Goal: Information Seeking & Learning: Find specific fact

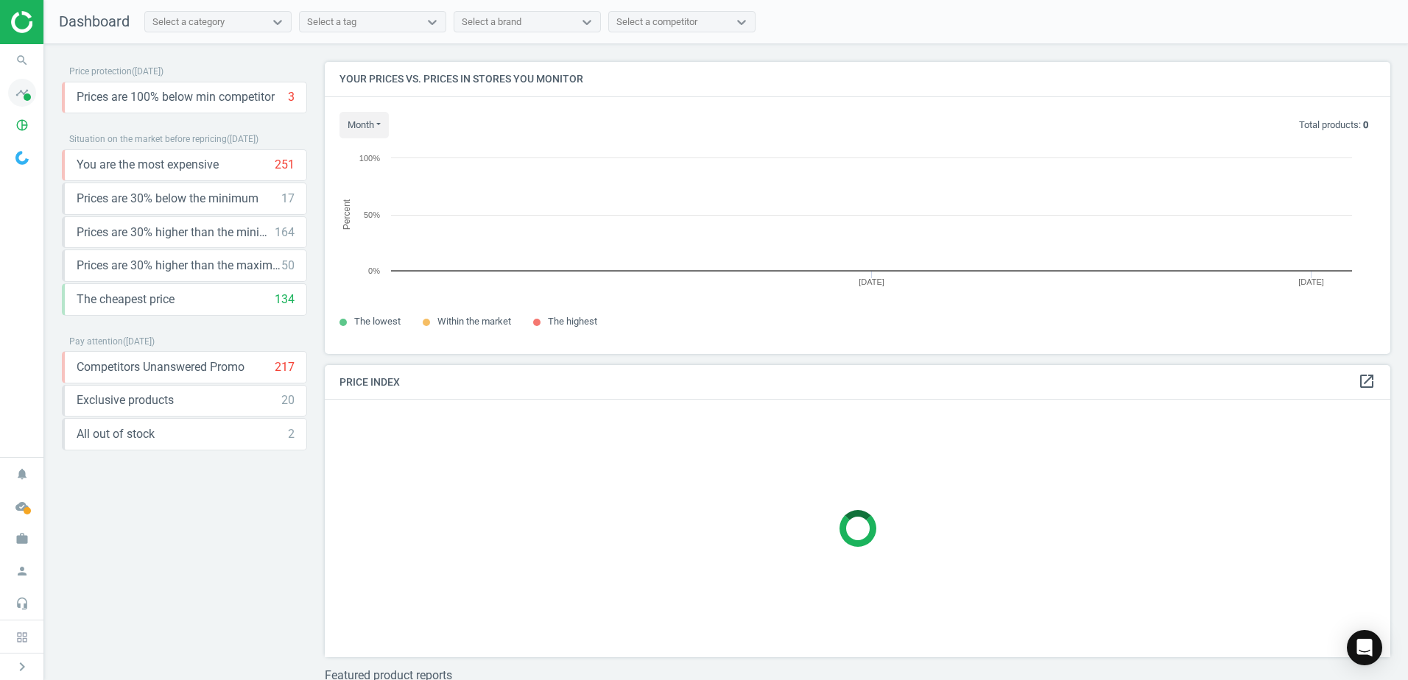
scroll to position [7, 7]
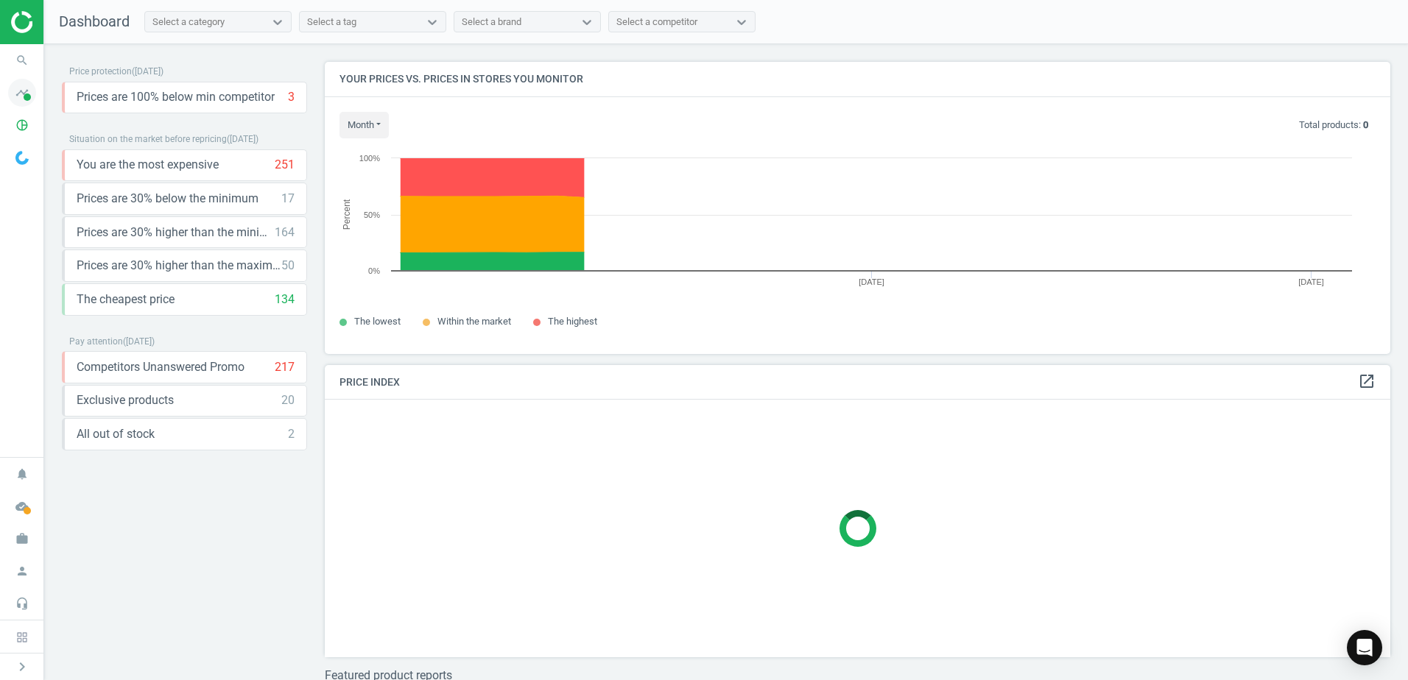
click at [29, 102] on icon "timeline" at bounding box center [22, 93] width 28 height 28
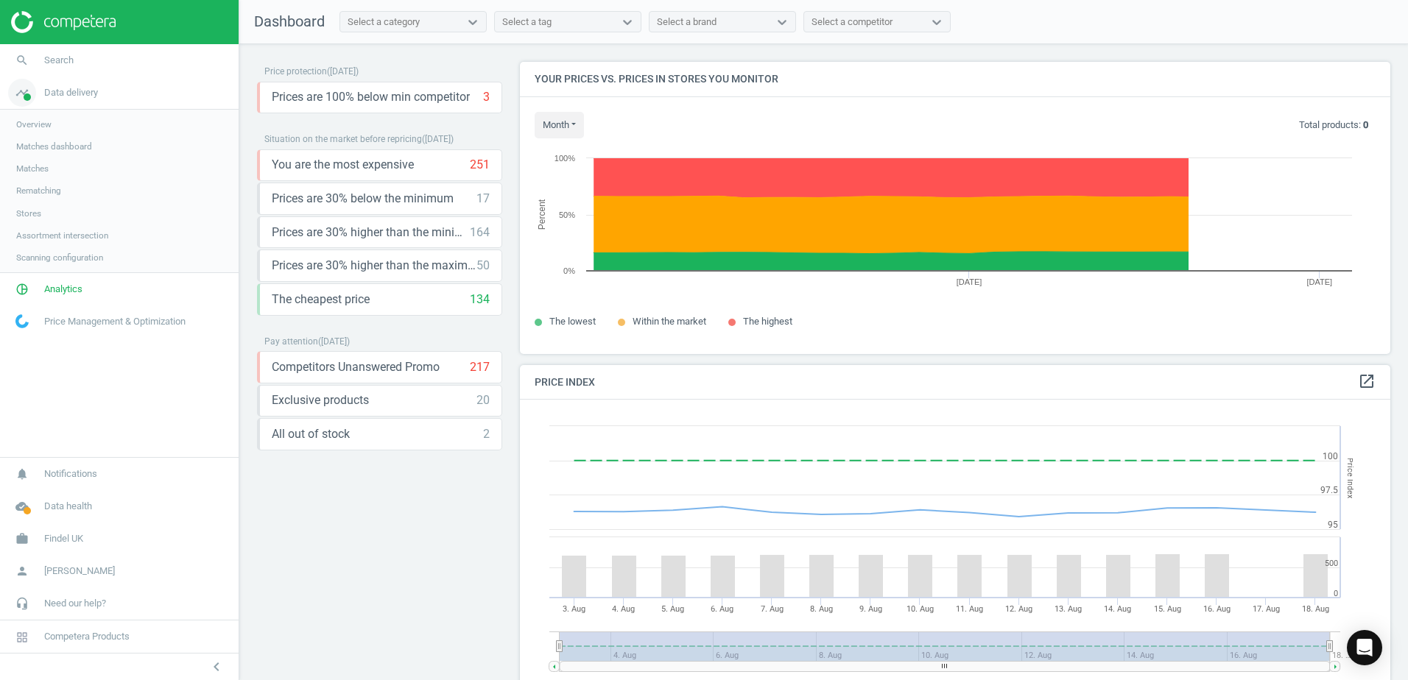
scroll to position [361, 882]
click at [29, 286] on icon "pie_chart_outlined" at bounding box center [22, 289] width 28 height 28
click at [30, 177] on span "Products" at bounding box center [33, 179] width 35 height 12
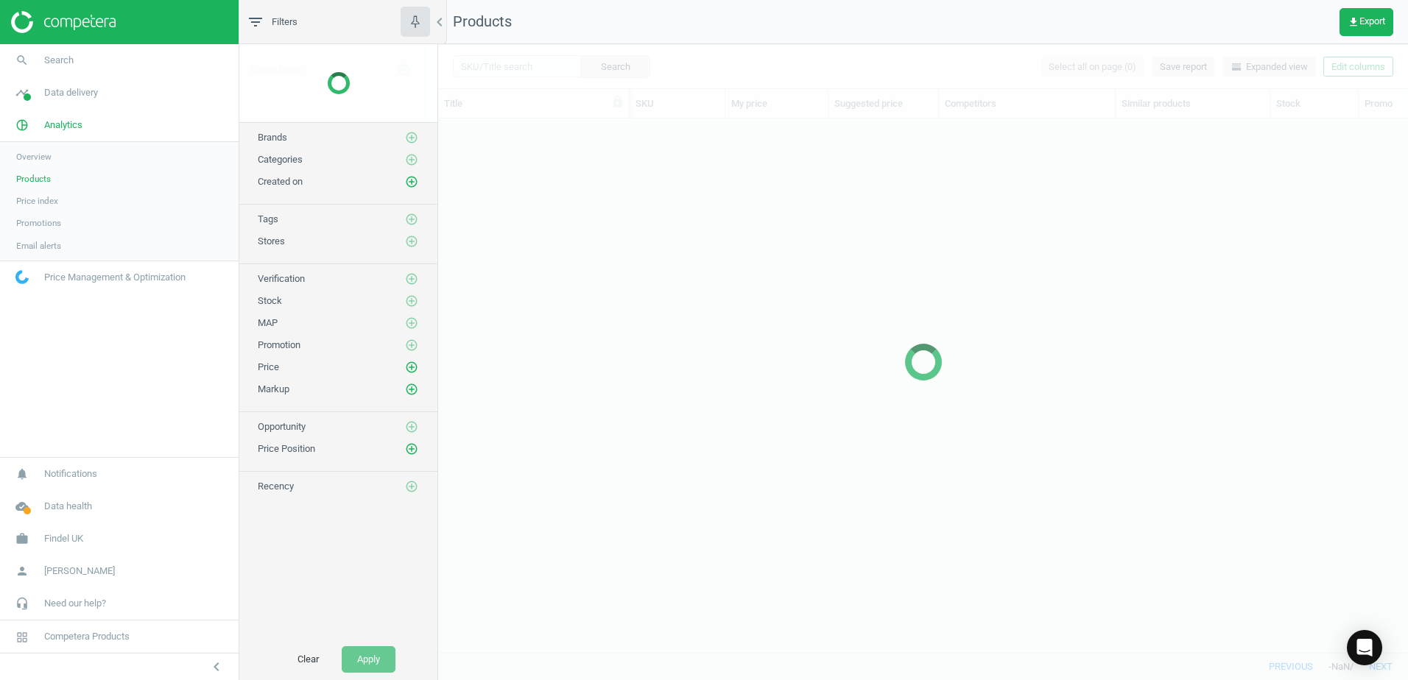
scroll to position [512, 959]
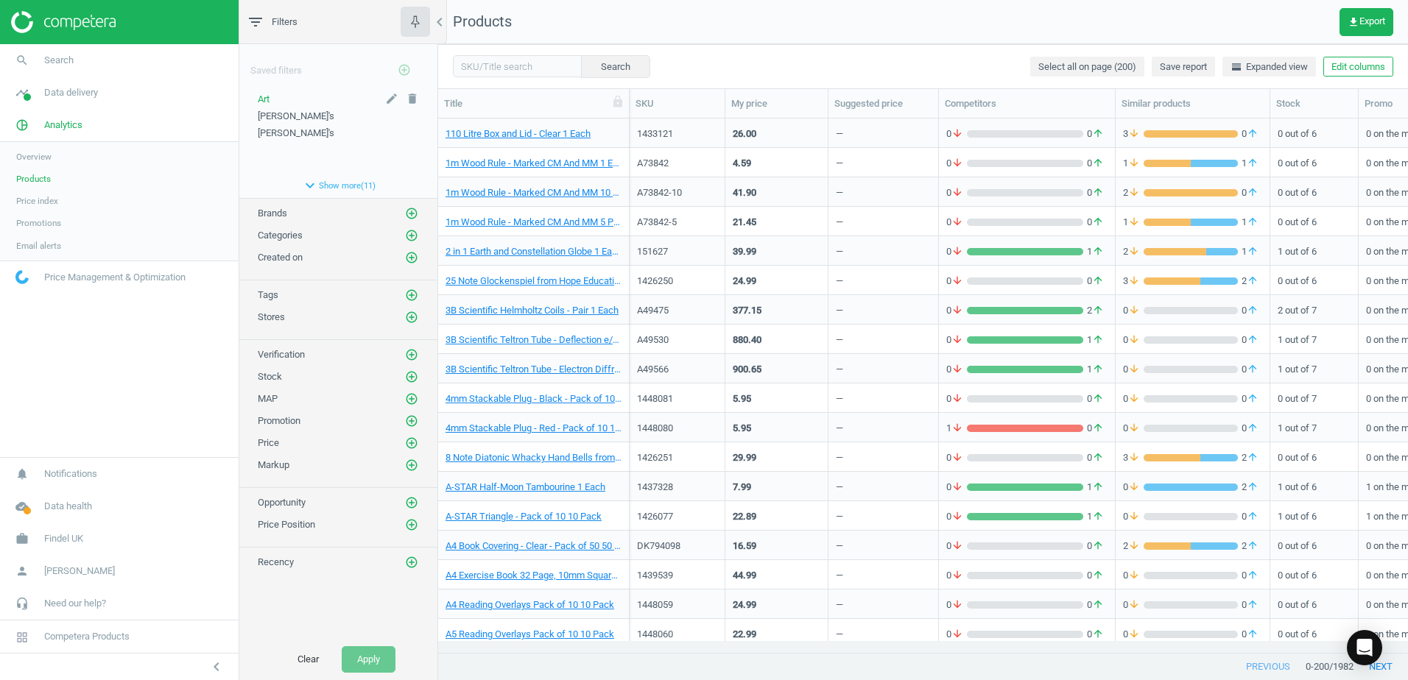
click at [272, 96] on div "Art" at bounding box center [338, 99] width 161 height 13
click at [256, 101] on div "Art edit delete [PERSON_NAME]'s edit delete [PERSON_NAME]'s edit delete" at bounding box center [338, 133] width 198 height 80
click at [262, 99] on span "Art" at bounding box center [264, 98] width 12 height 11
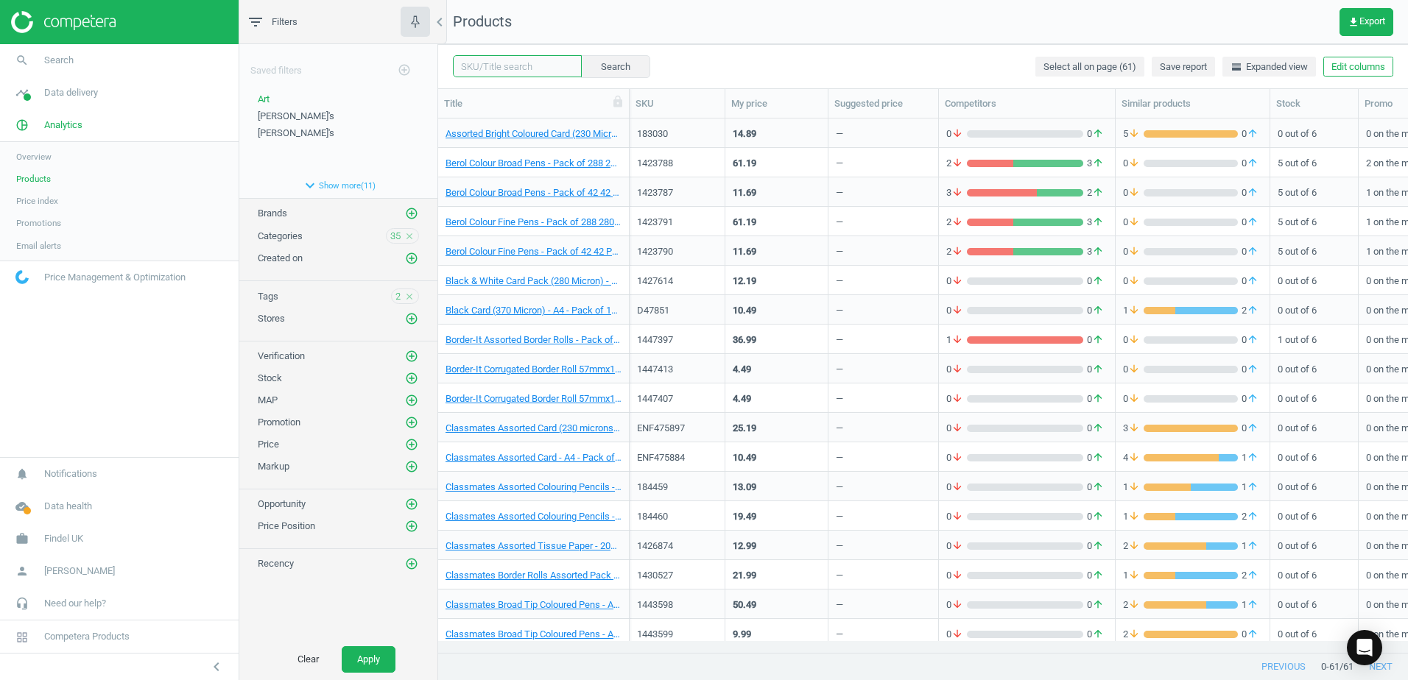
click at [518, 73] on input "text" at bounding box center [517, 66] width 129 height 22
paste input "102315"
type input "102315"
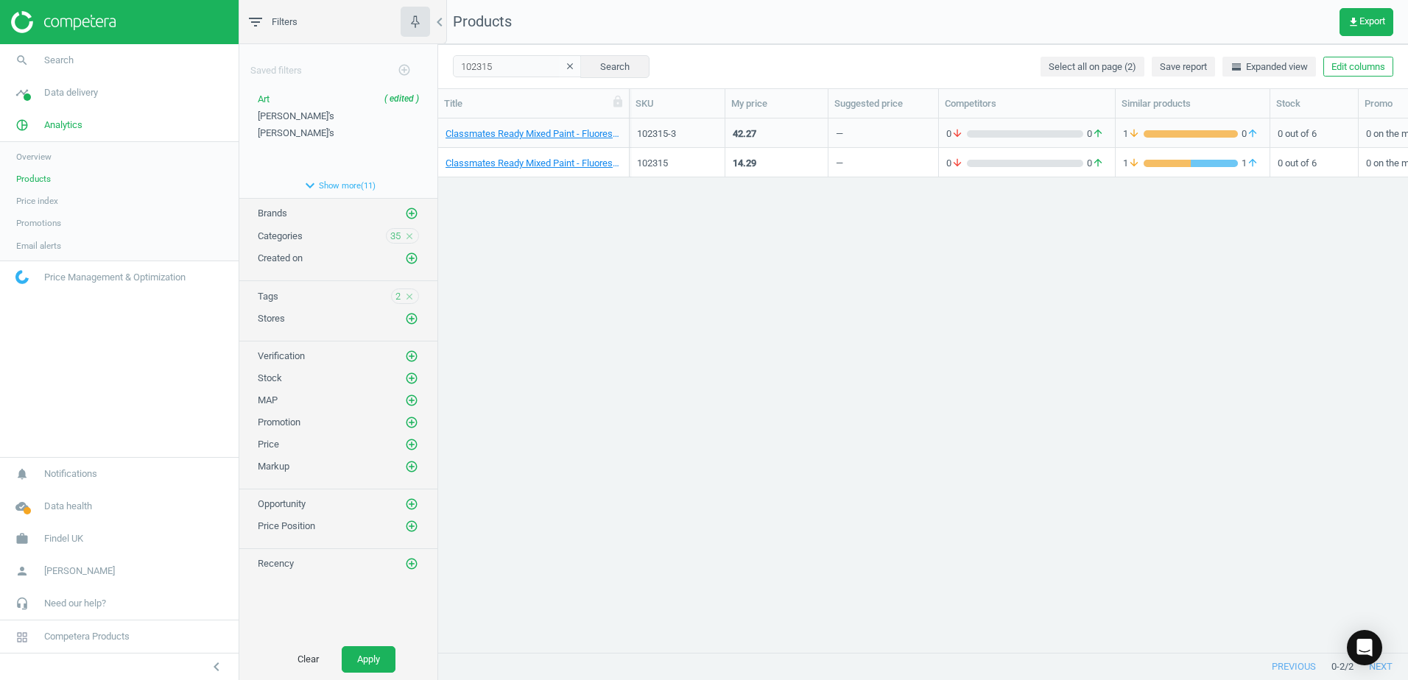
click at [625, 155] on div "Classmates Ready Mixed Paint - Fluorescent - 600ml - Pack of 6 6 Pack" at bounding box center [533, 162] width 191 height 29
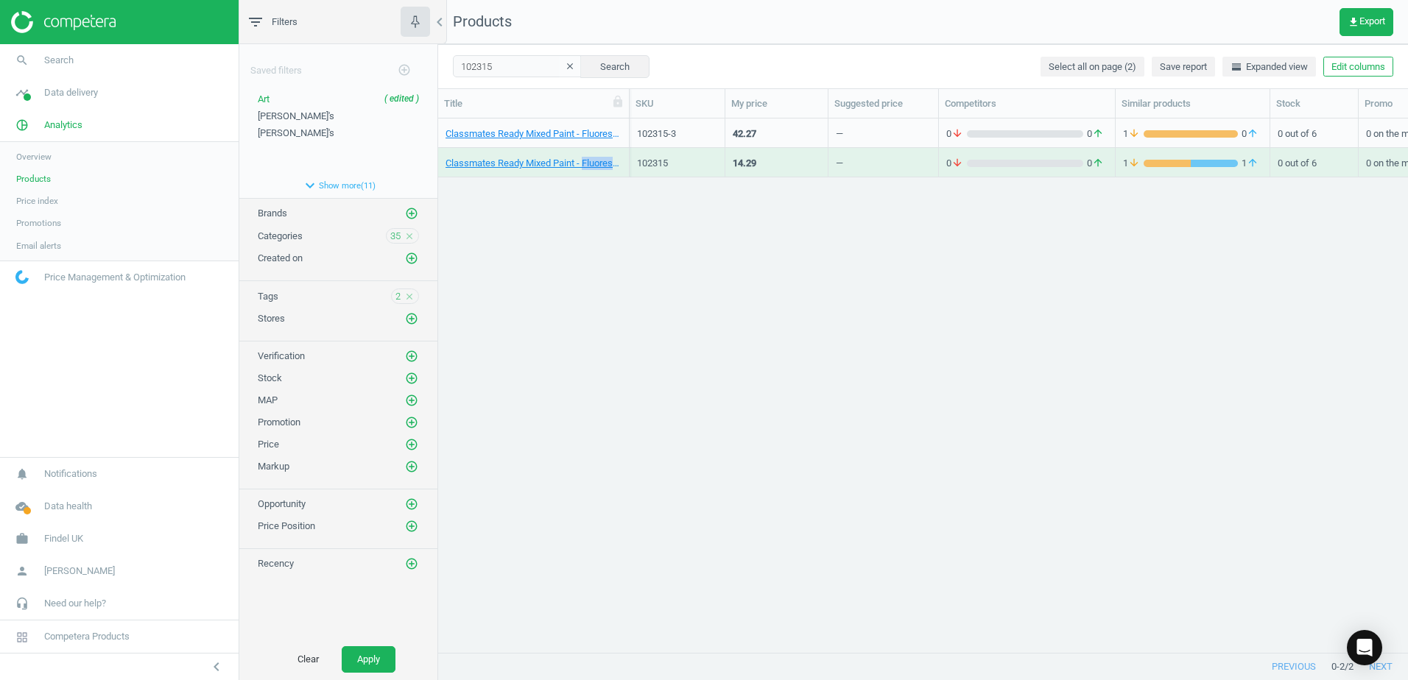
click at [625, 155] on div "Classmates Ready Mixed Paint - Fluorescent - 600ml - Pack of 6 6 Pack" at bounding box center [533, 162] width 191 height 29
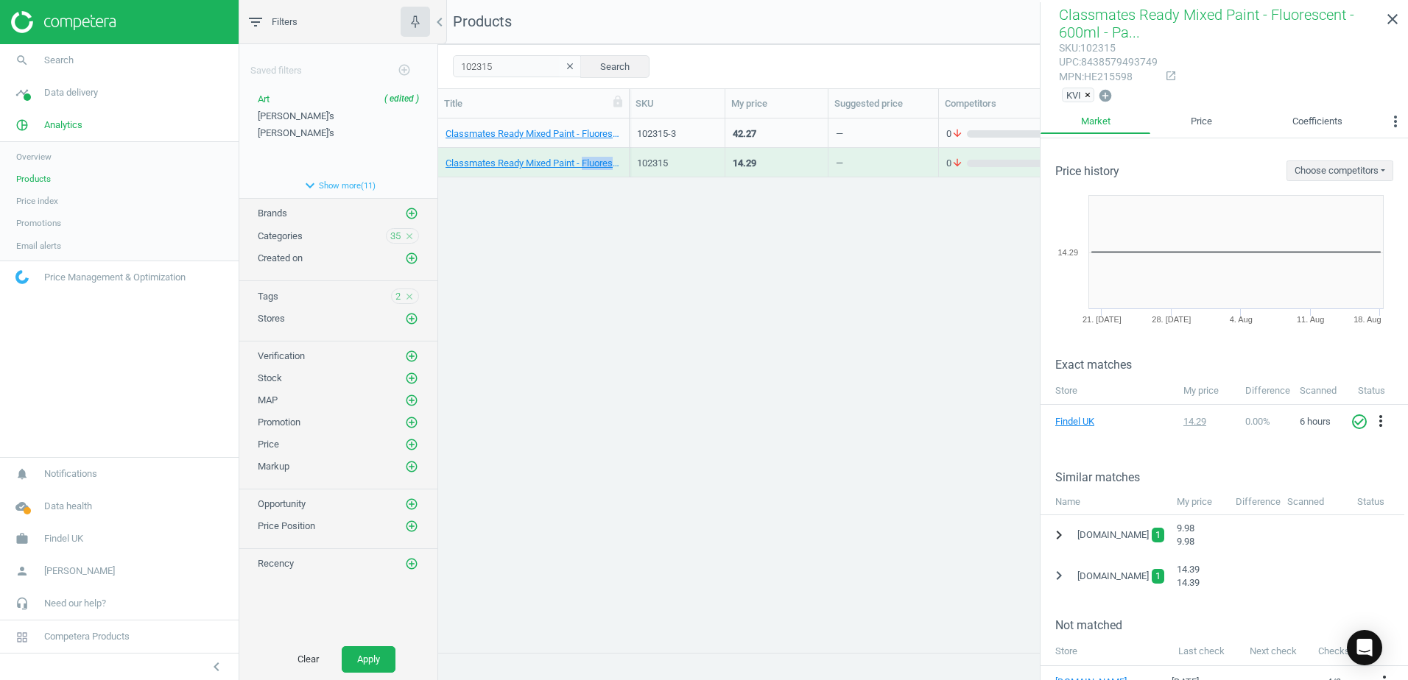
click at [1059, 537] on icon "chevron_right" at bounding box center [1059, 535] width 18 height 18
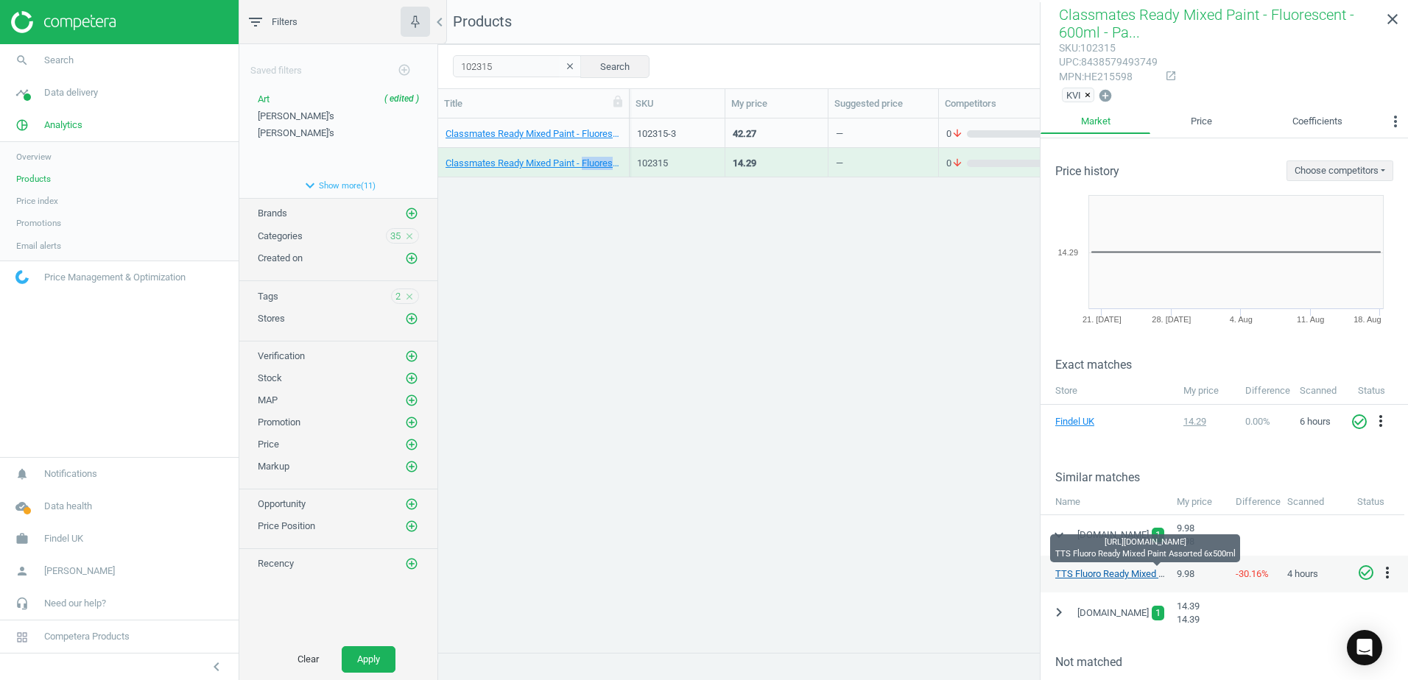
click at [1097, 574] on link "TTS Fluoro Ready Mixed Paint Assorted 6x500ml" at bounding box center [1156, 573] width 202 height 11
drag, startPoint x: 504, startPoint y: 63, endPoint x: 440, endPoint y: 66, distance: 63.4
click at [440, 66] on div "102315 clear Search Select all on page (2) Save report horizontal_split Expande…" at bounding box center [923, 66] width 970 height 44
paste input "425504"
click at [623, 64] on button "Search" at bounding box center [614, 66] width 69 height 22
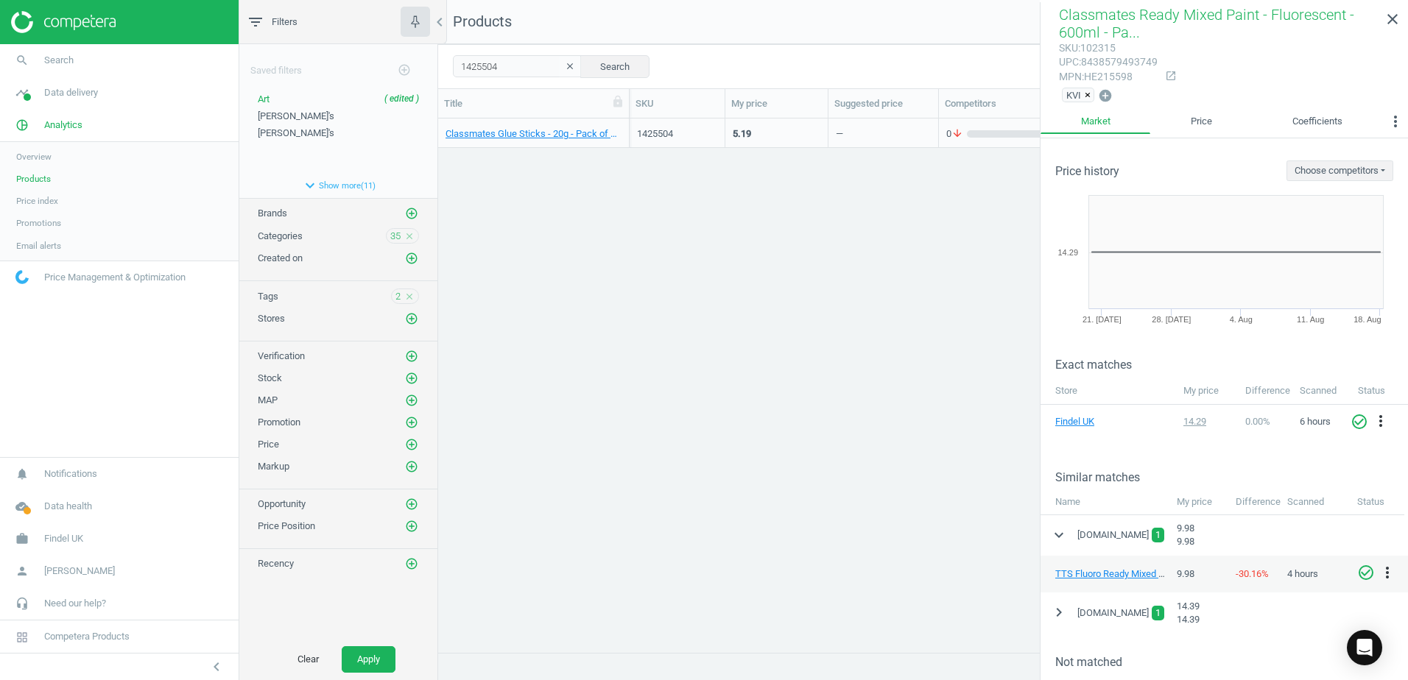
click at [622, 124] on div "Classmates Glue Sticks - 20g - Pack of 12 12 Pack" at bounding box center [533, 133] width 191 height 29
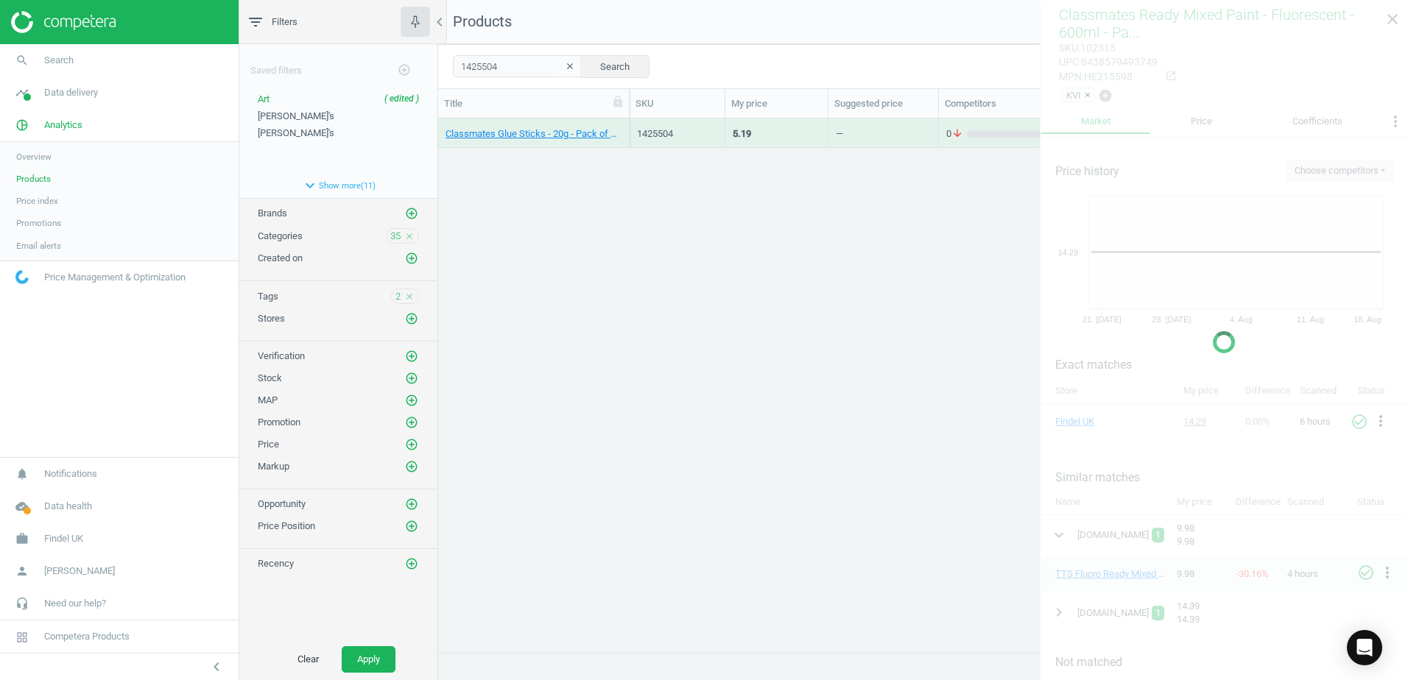
click at [622, 124] on div "Classmates Glue Sticks - 20g - Pack of 12 12 Pack" at bounding box center [533, 133] width 191 height 29
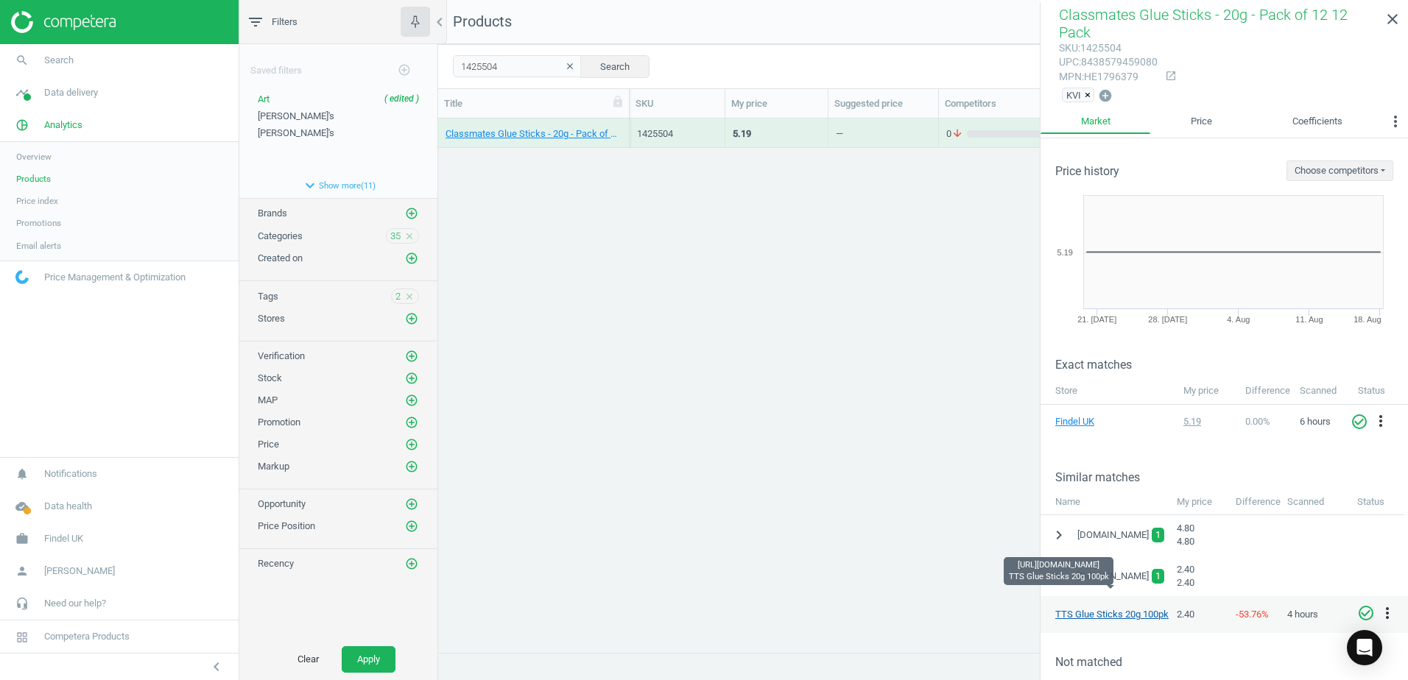
click at [1121, 609] on link "TTS Glue Sticks 20g 100pk" at bounding box center [1111, 614] width 113 height 11
drag, startPoint x: 499, startPoint y: 69, endPoint x: 449, endPoint y: 70, distance: 50.1
click at [449, 70] on div "1425504 clear Search Select all on page (1) Save report horizontal_split Expand…" at bounding box center [923, 66] width 970 height 44
paste input "5"
click at [591, 66] on button "Search" at bounding box center [614, 66] width 69 height 22
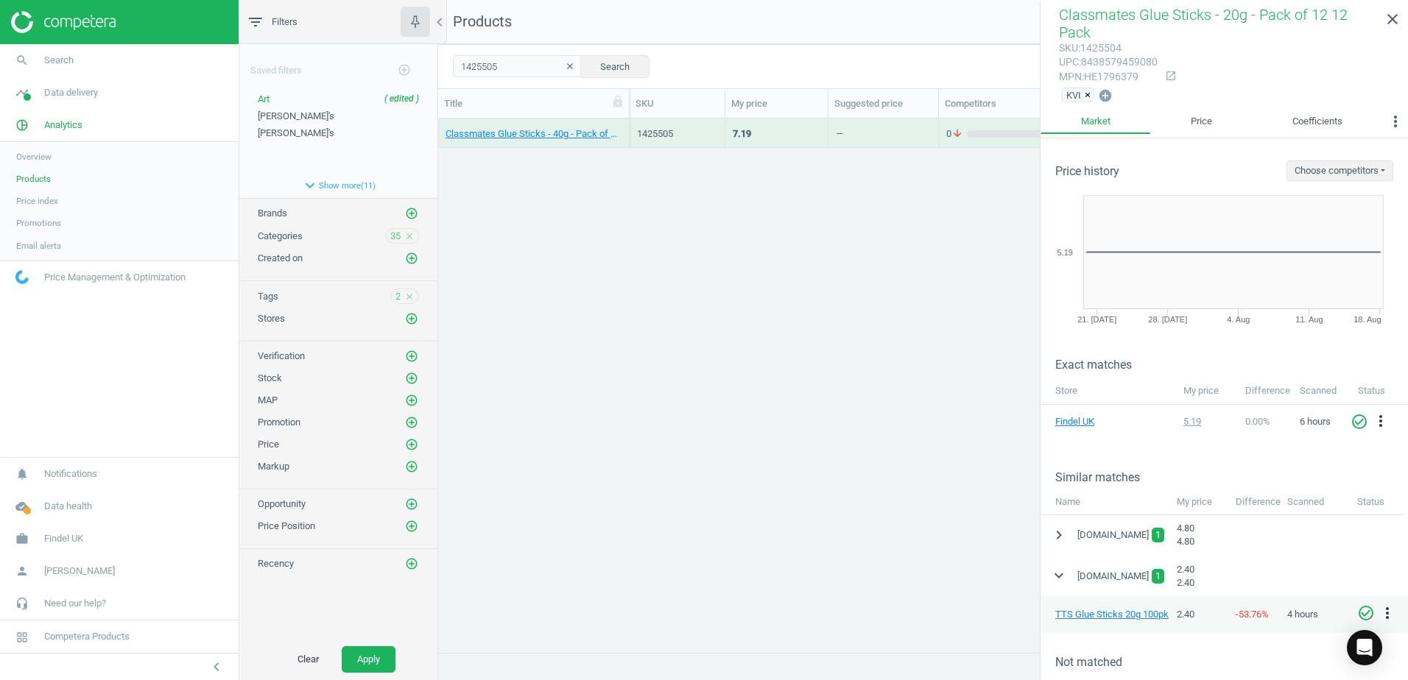
click at [625, 124] on div "Classmates Glue Sticks - 40g - Pack of 12 12 Pack" at bounding box center [533, 133] width 191 height 29
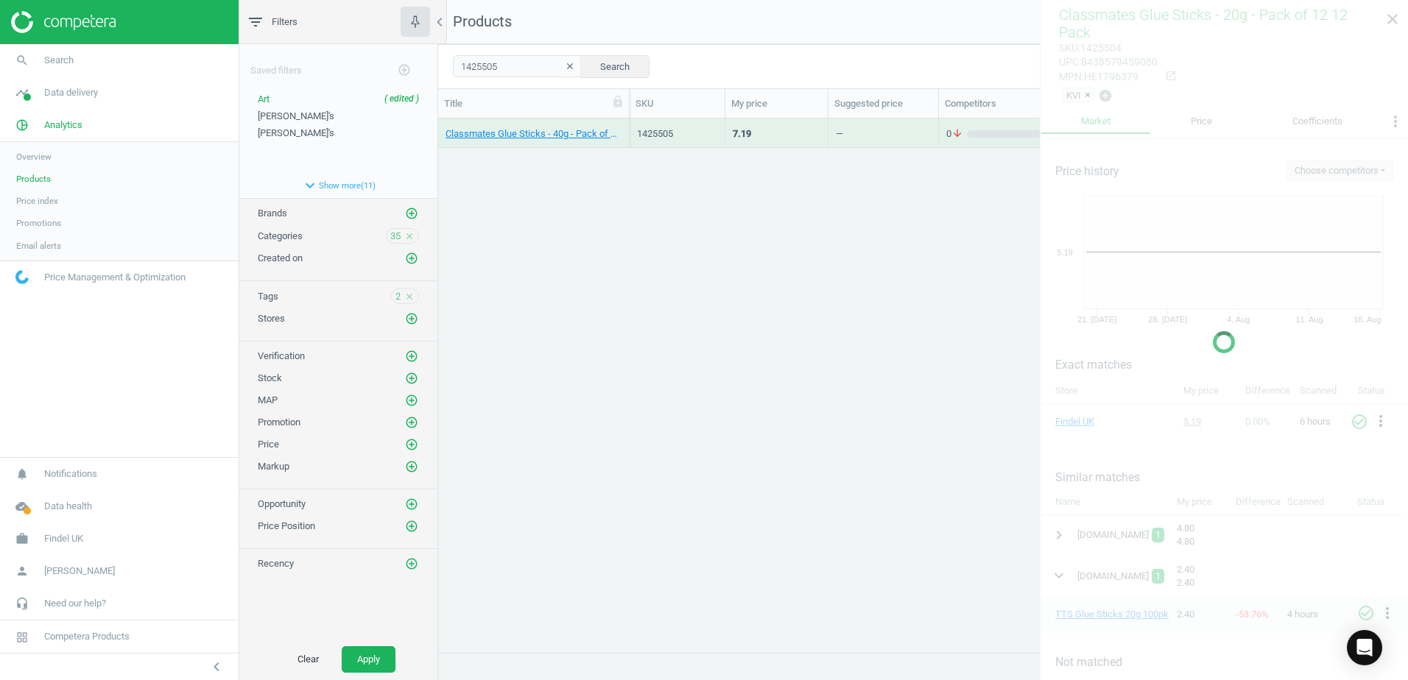
click at [625, 124] on div "Classmates Glue Sticks - 40g - Pack of 12 12 Pack" at bounding box center [533, 133] width 191 height 29
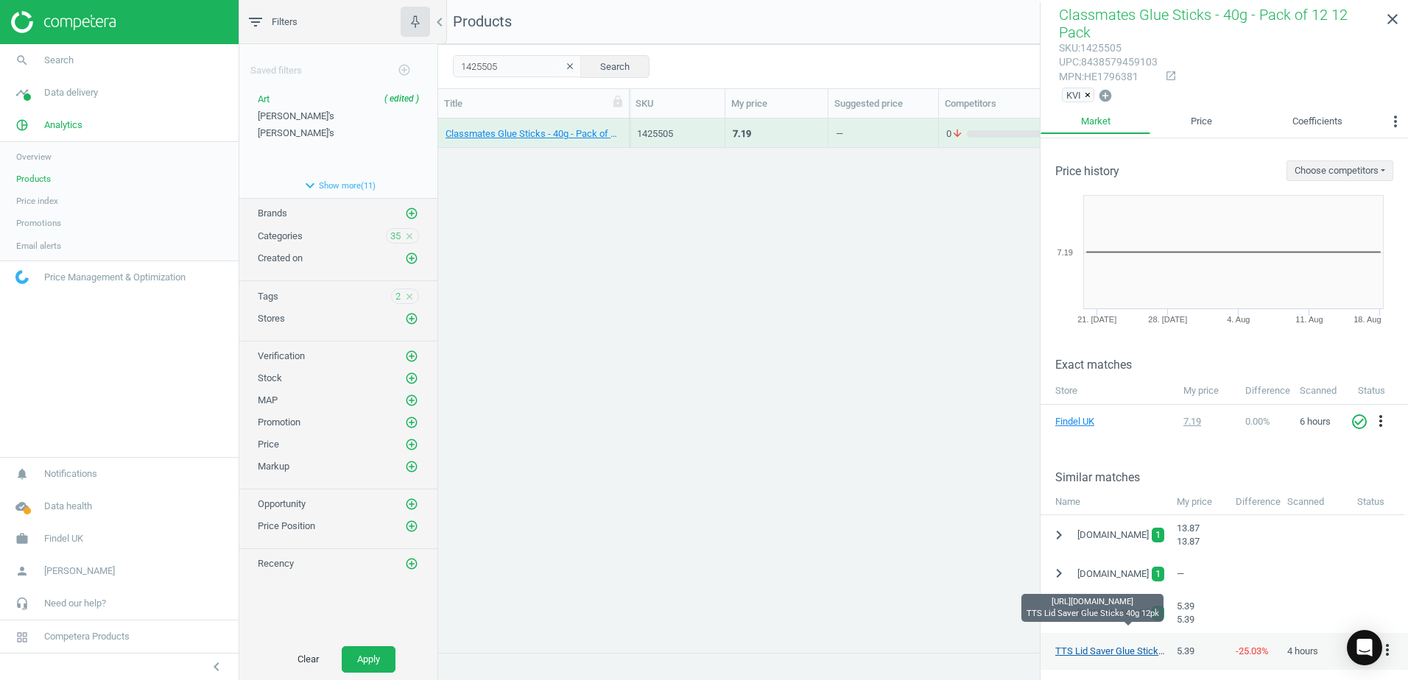
click at [1085, 646] on link "TTS Lid Saver Glue Sticks 40g 12pk" at bounding box center [1129, 651] width 149 height 11
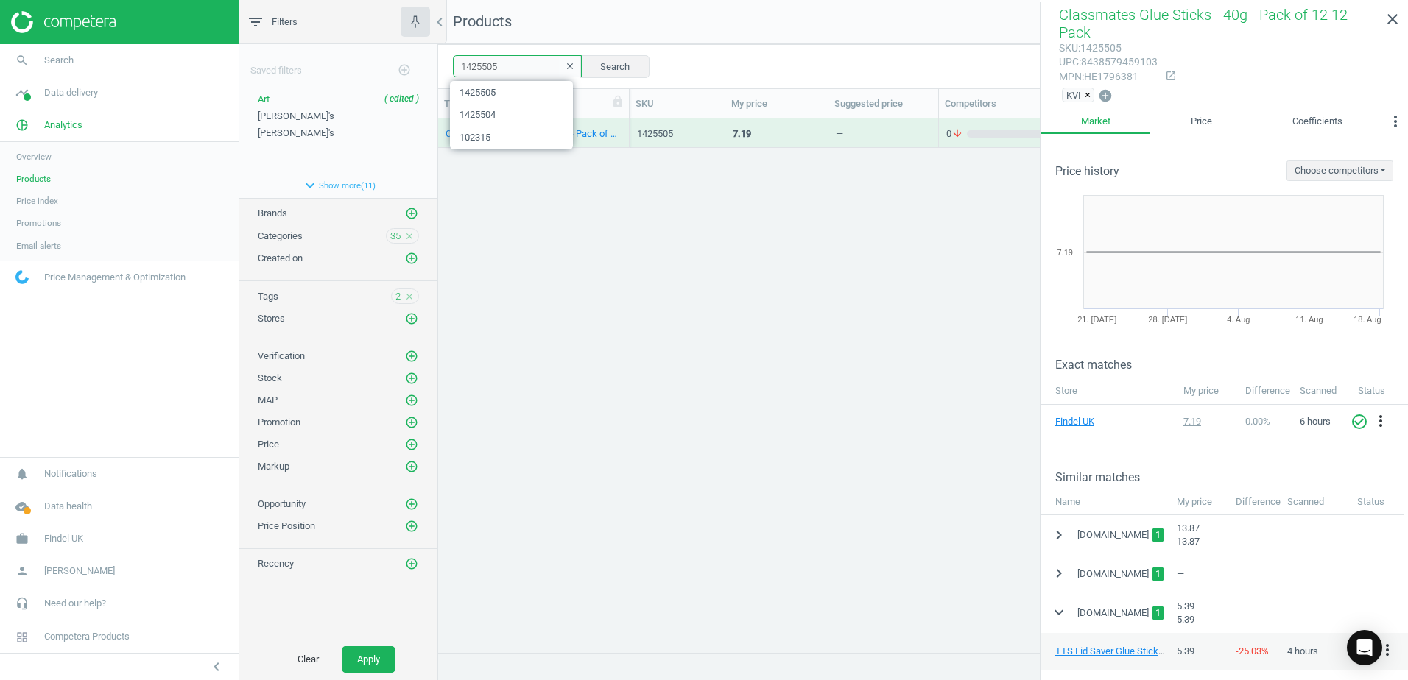
drag, startPoint x: 506, startPoint y: 68, endPoint x: 453, endPoint y: 65, distance: 53.1
click at [453, 65] on input "1425505" at bounding box center [517, 66] width 129 height 22
paste input "41731"
type input "1441731"
click at [601, 66] on button "Search" at bounding box center [614, 66] width 69 height 22
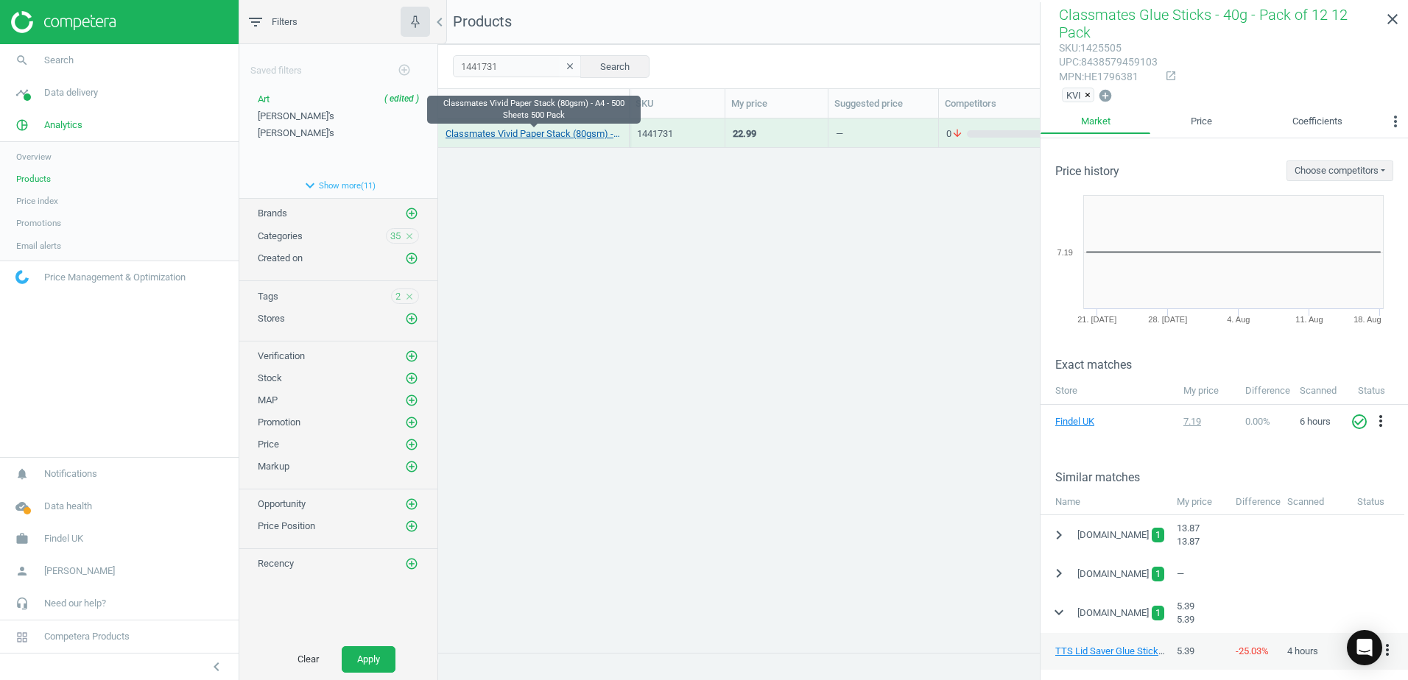
click at [621, 127] on link "Classmates Vivid Paper Stack (80gsm) - A4 - 500 Sheets 500 Pack" at bounding box center [533, 133] width 176 height 13
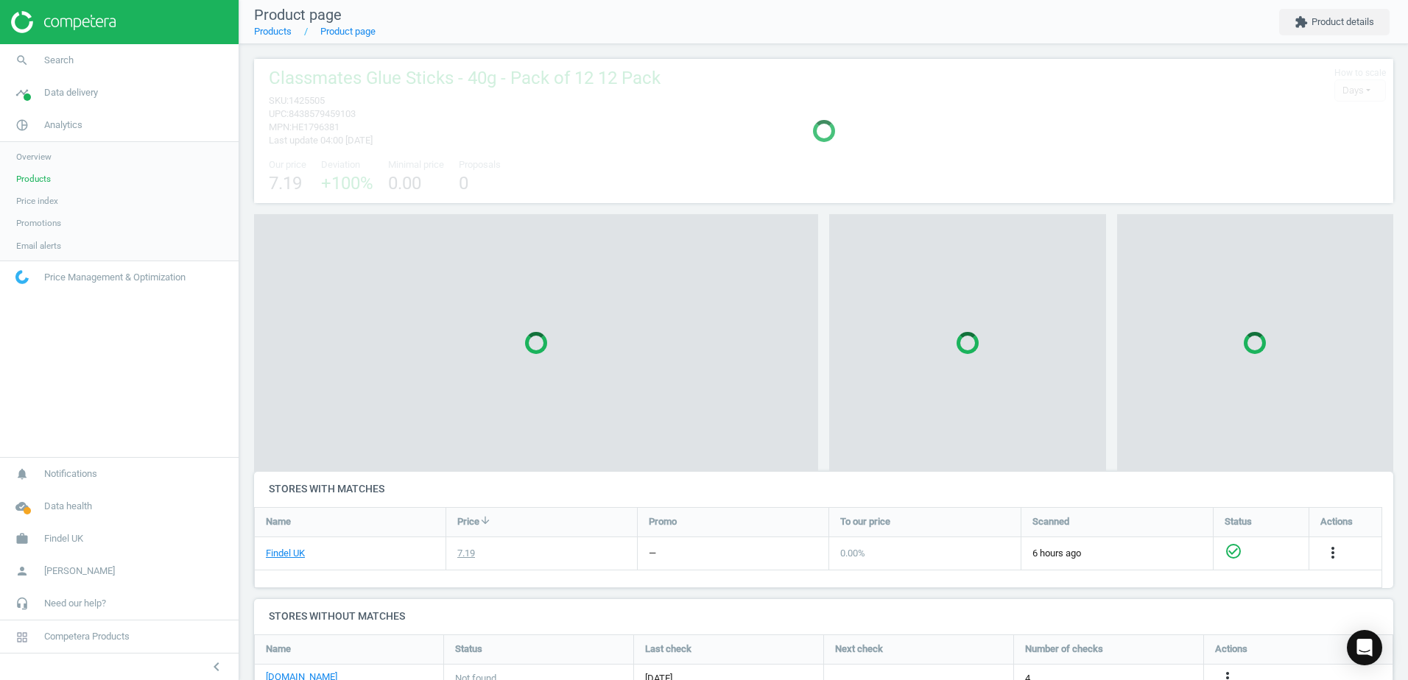
click at [621, 127] on div at bounding box center [823, 131] width 1139 height 144
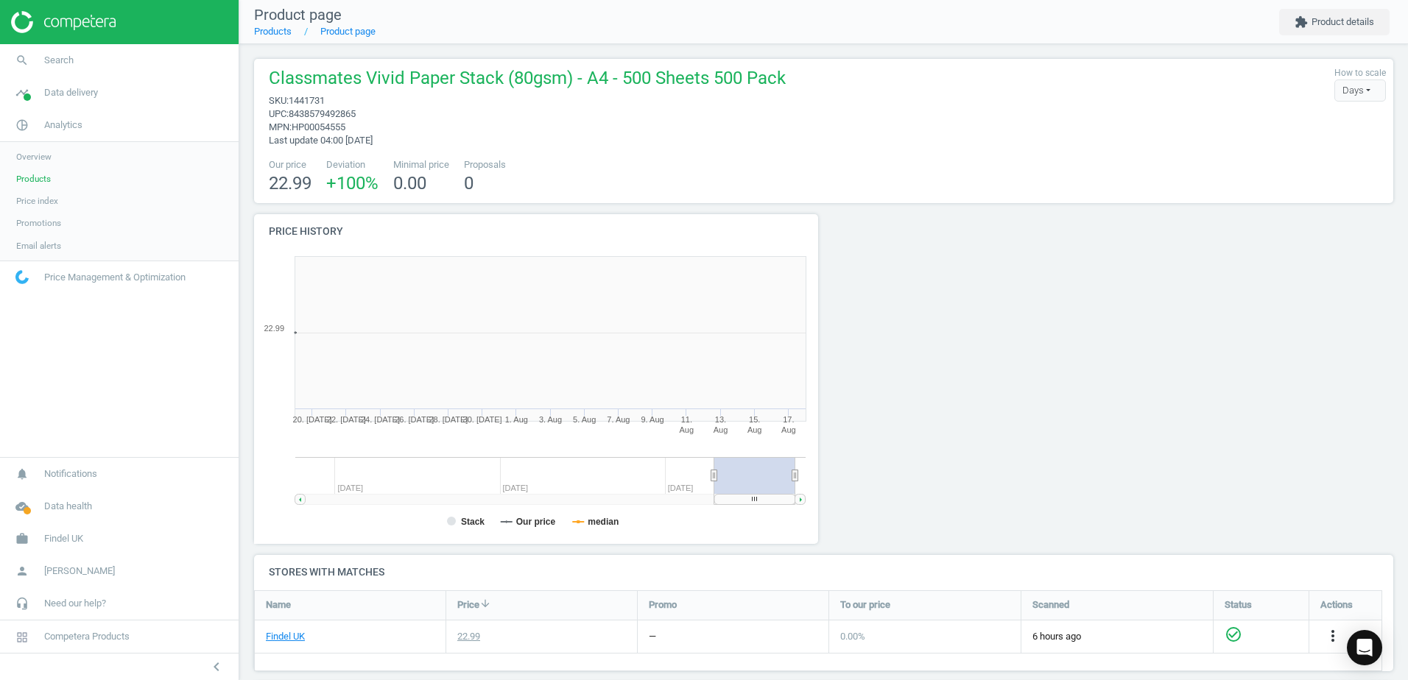
scroll to position [317, 581]
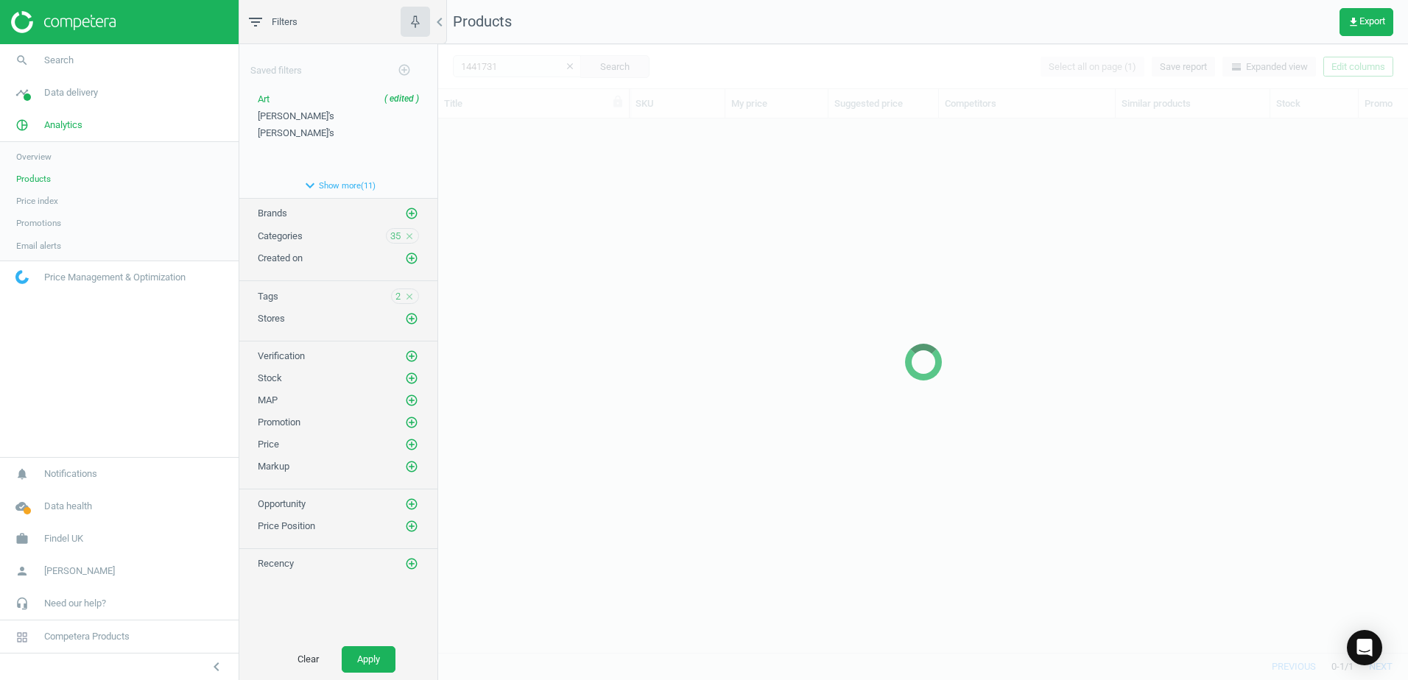
scroll to position [512, 959]
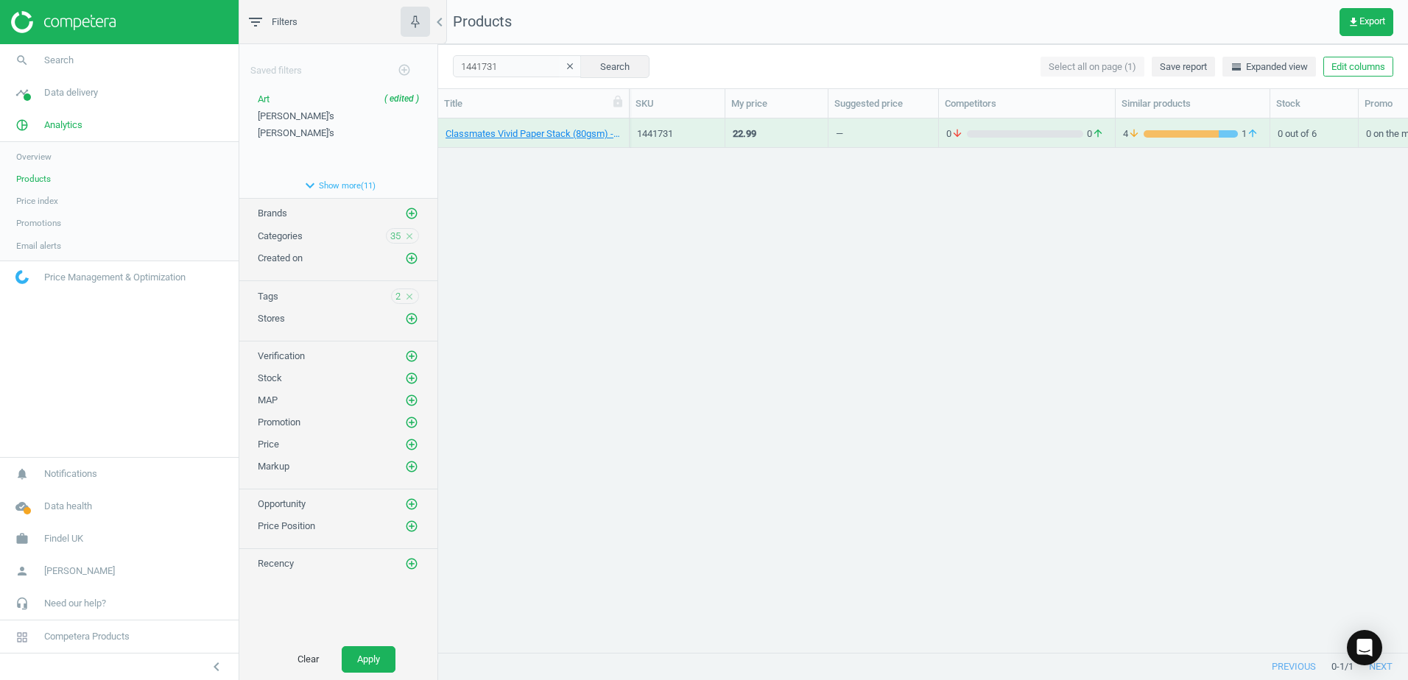
click at [624, 123] on div "Classmates Vivid Paper Stack (80gsm) - A4 - 500 Sheets 500 Pack" at bounding box center [533, 133] width 191 height 29
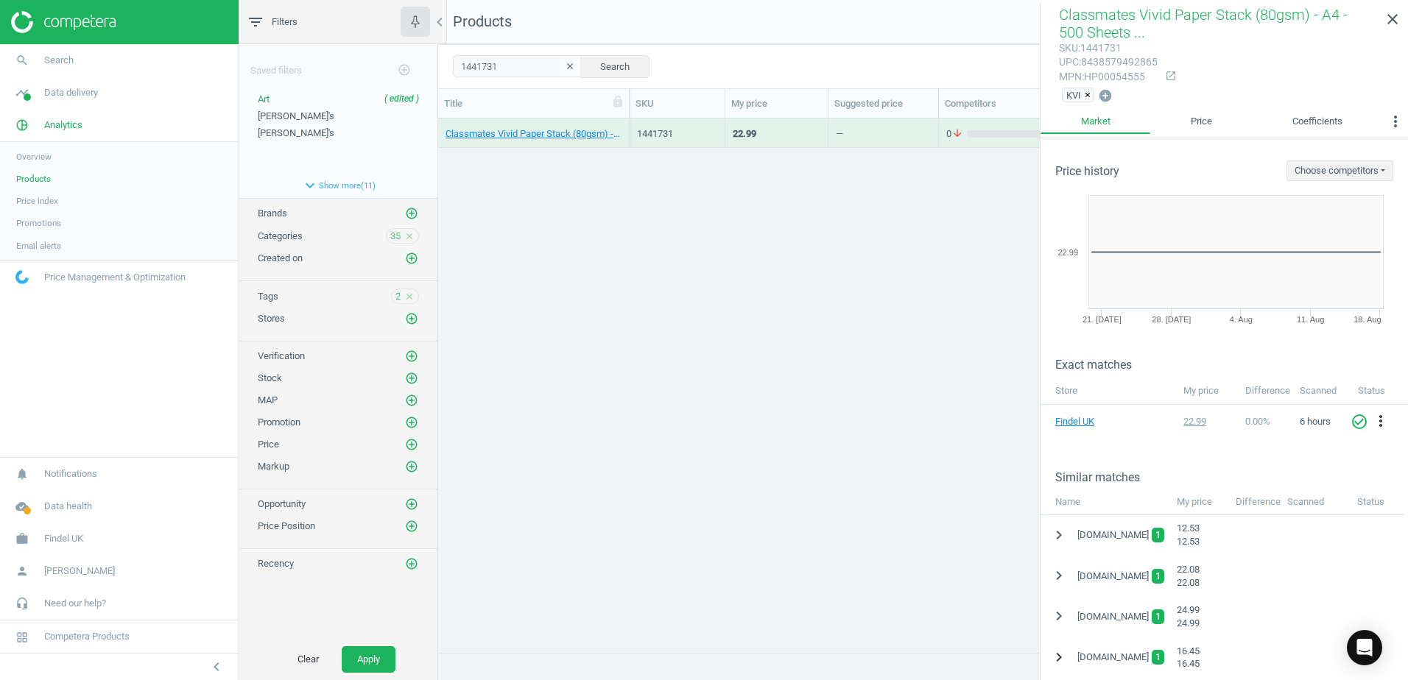
click at [1064, 657] on icon "chevron_right" at bounding box center [1059, 658] width 18 height 18
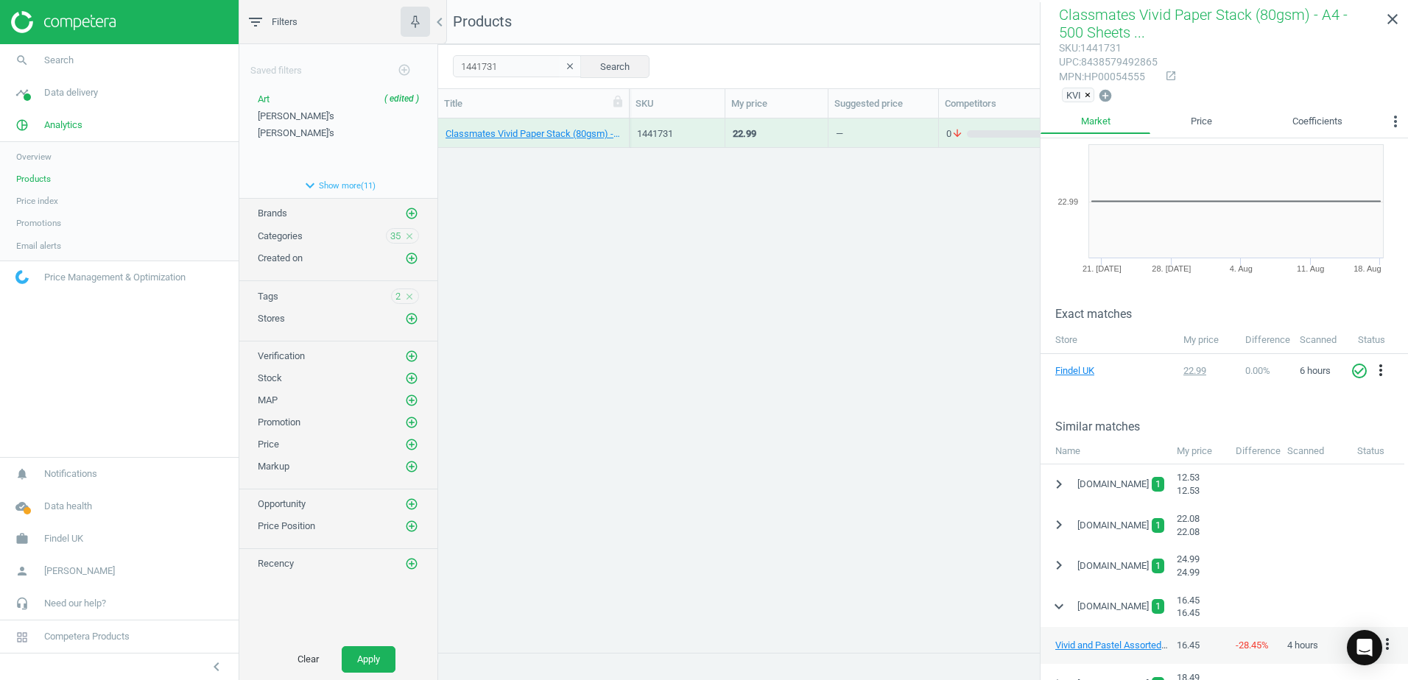
scroll to position [147, 0]
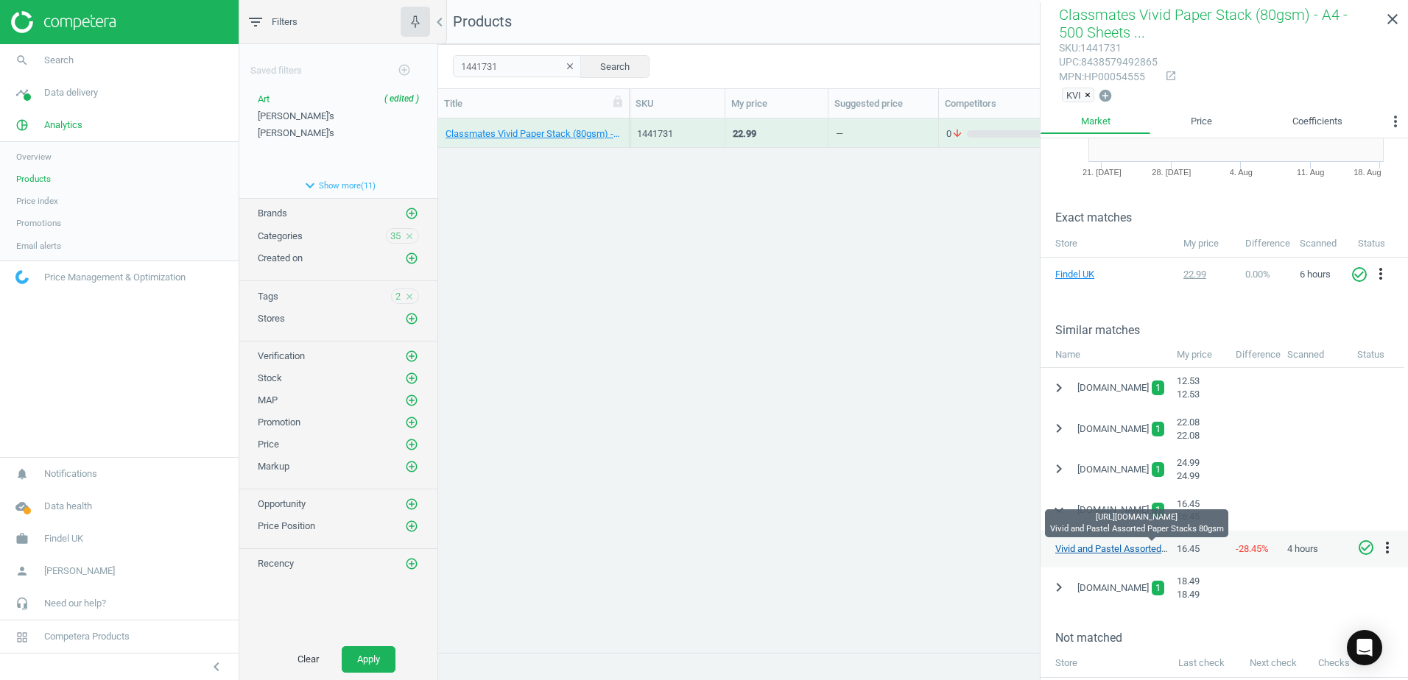
click at [1091, 550] on link "Vivid and Pastel Assorted Paper Stacks 80gsm" at bounding box center [1152, 548] width 195 height 11
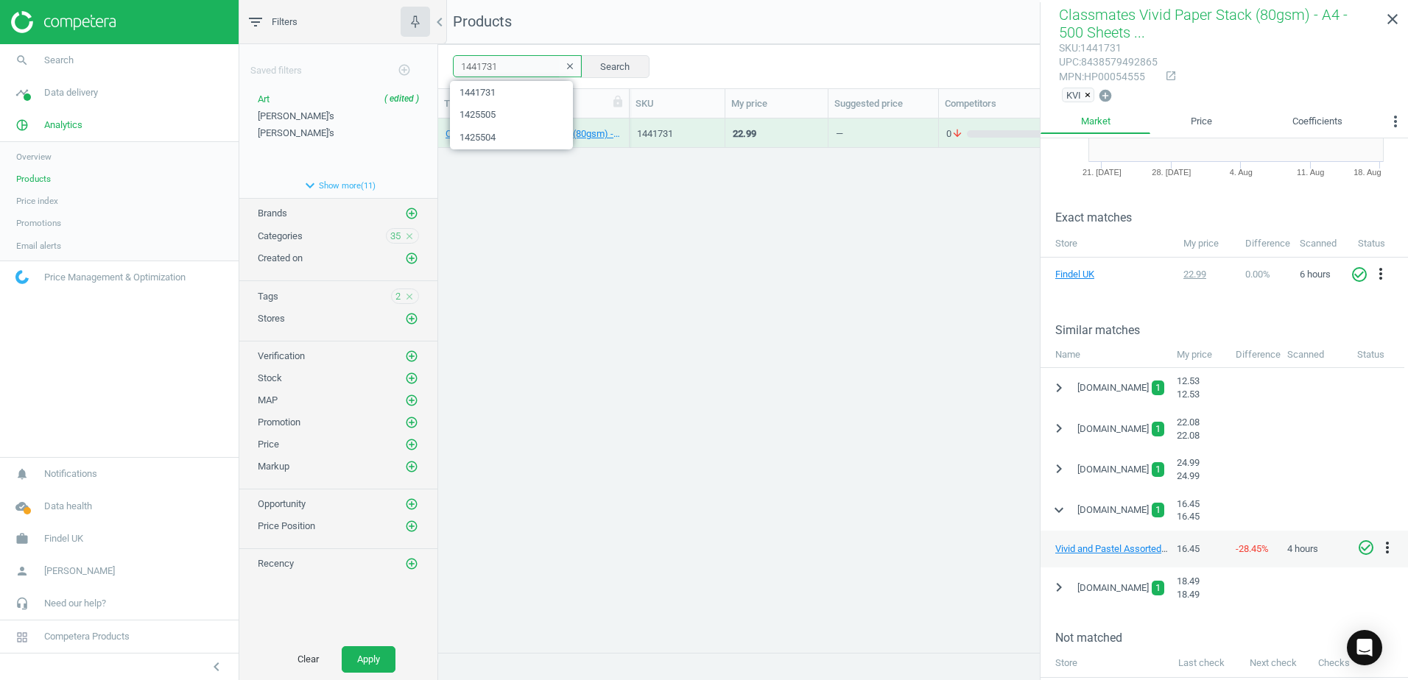
drag, startPoint x: 513, startPoint y: 67, endPoint x: 451, endPoint y: 62, distance: 62.8
click at [451, 63] on div "1441731 clear Search Select all on page (1) Save report horizontal_split Expand…" at bounding box center [923, 66] width 970 height 44
paste input "3599"
click at [588, 67] on button "Search" at bounding box center [614, 66] width 69 height 22
click at [623, 123] on div "Classmates Broad Tip Coloured Pens - Assorted - Pack of 40 40 Pack" at bounding box center [533, 133] width 191 height 29
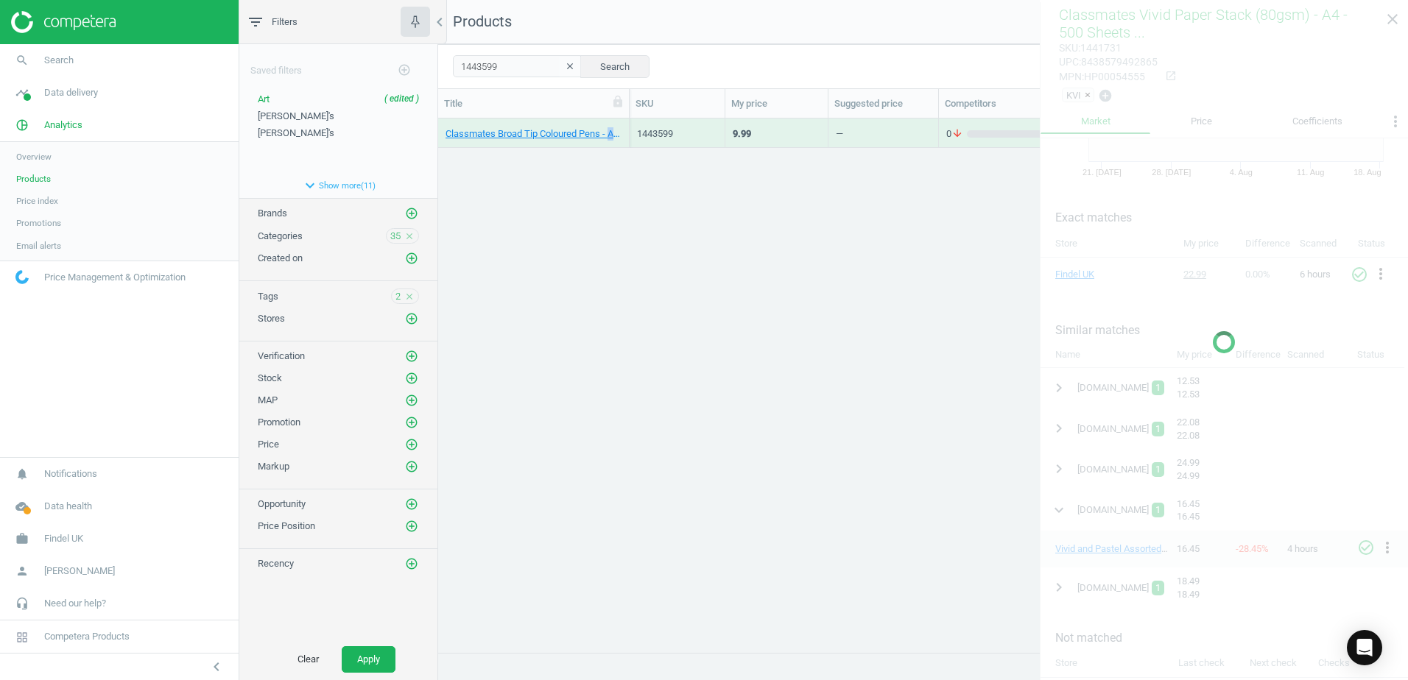
click at [623, 123] on div "Classmates Broad Tip Coloured Pens - Assorted - Pack of 40 40 Pack" at bounding box center [533, 133] width 191 height 29
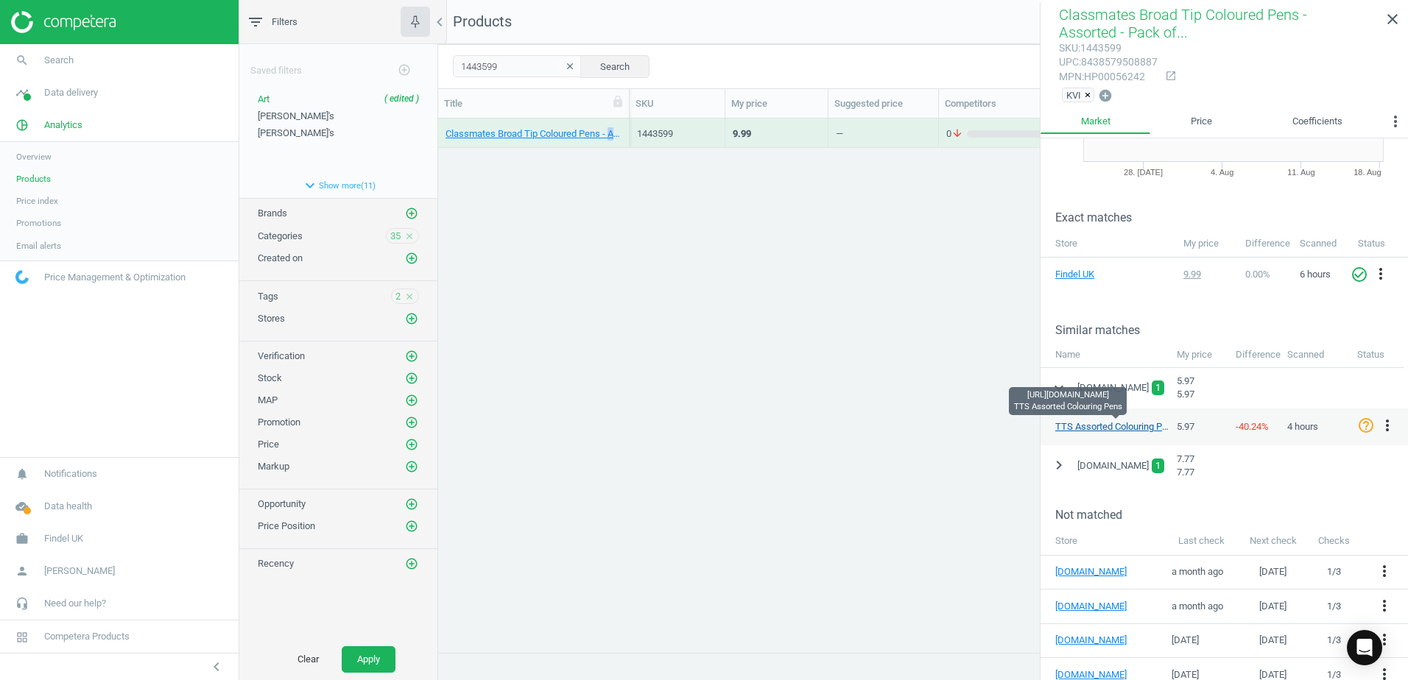
click at [1080, 428] on link "TTS Assorted Colouring Pens" at bounding box center [1116, 426] width 122 height 11
click at [1388, 424] on icon "more_vert" at bounding box center [1387, 426] width 18 height 18
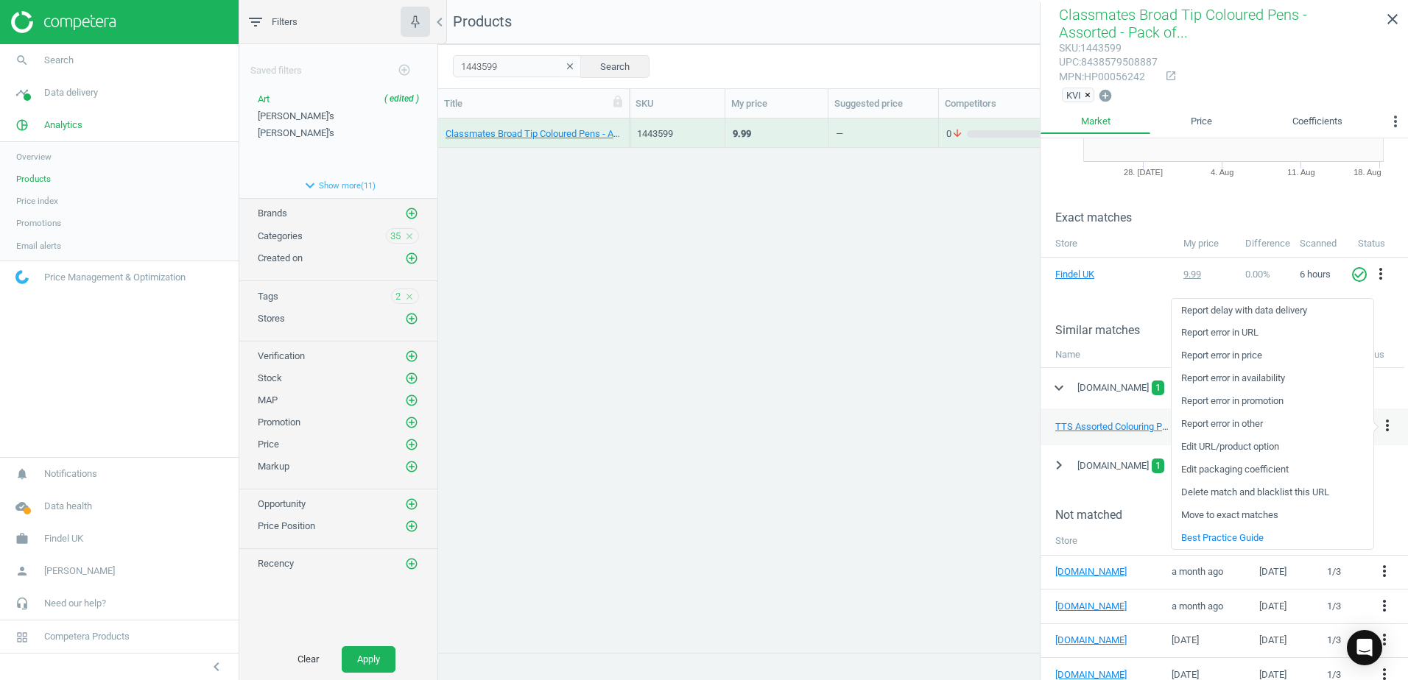
click at [1273, 470] on link "Edit packaging coefficient" at bounding box center [1272, 470] width 202 height 23
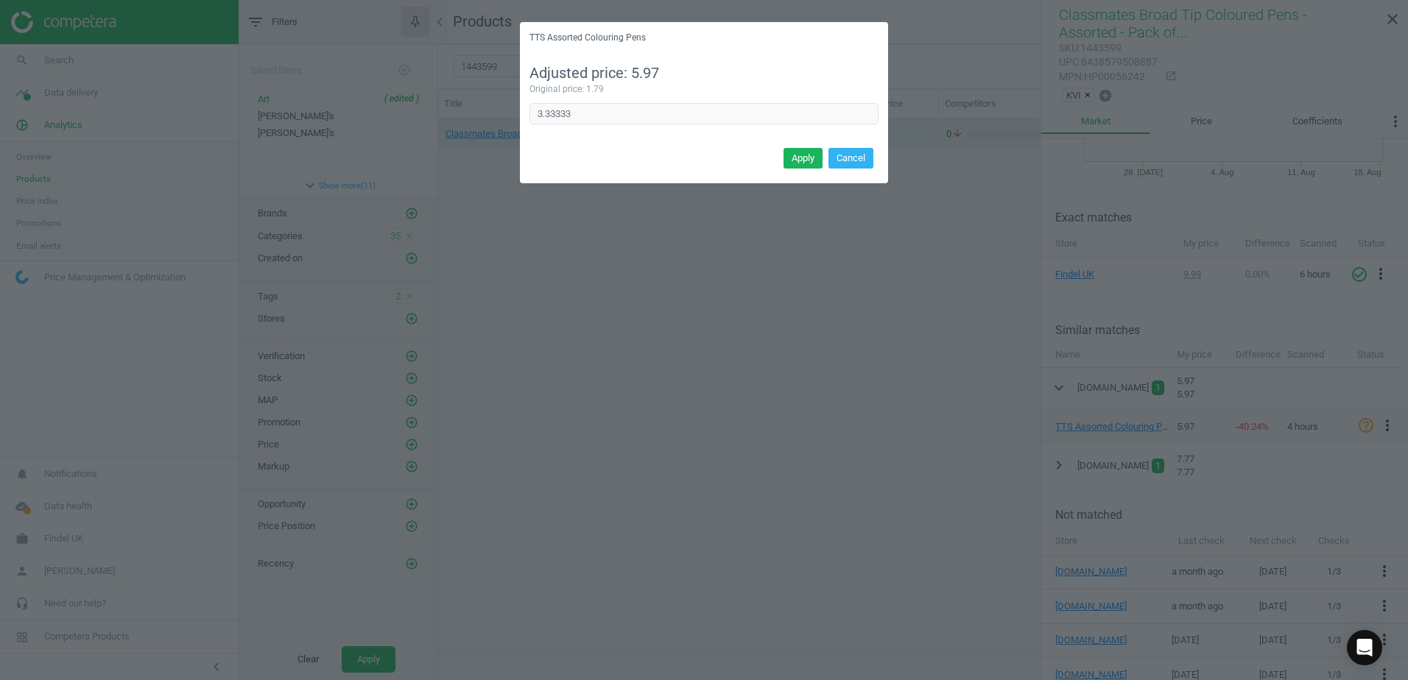
click at [995, 524] on div "TTS Assorted Colouring Pens Adjusted price: 5.97 Original price: 1.79 3.33333 E…" at bounding box center [704, 340] width 1408 height 680
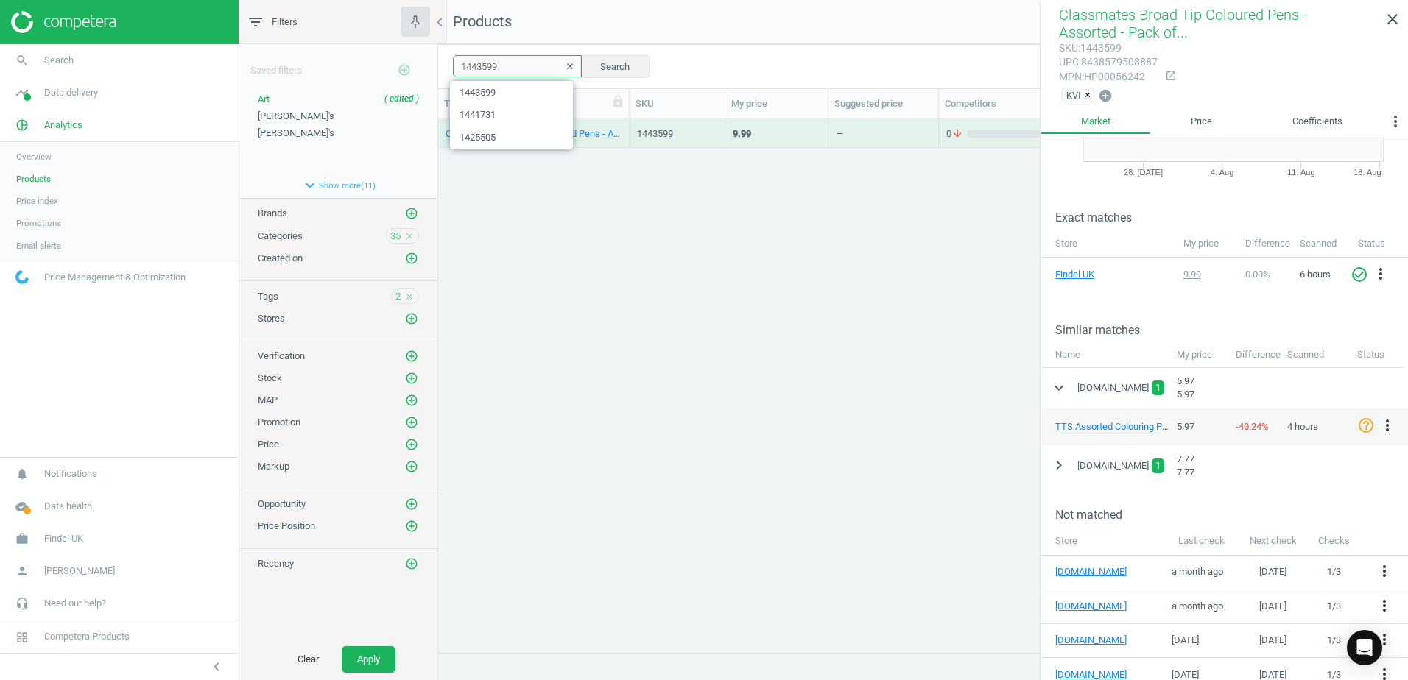
drag, startPoint x: 506, startPoint y: 60, endPoint x: 406, endPoint y: 61, distance: 100.1
click at [406, 61] on div "filter_list Filters chevron_left Saved filters add_circle_outline Art ( edited …" at bounding box center [823, 340] width 1168 height 680
paste input "86986"
click at [603, 66] on button "Search" at bounding box center [614, 66] width 69 height 22
click at [624, 123] on div "Classmates Wooden Craft Sticks - Standard - Plain - Pack of 1000 1000 Pack" at bounding box center [533, 133] width 191 height 29
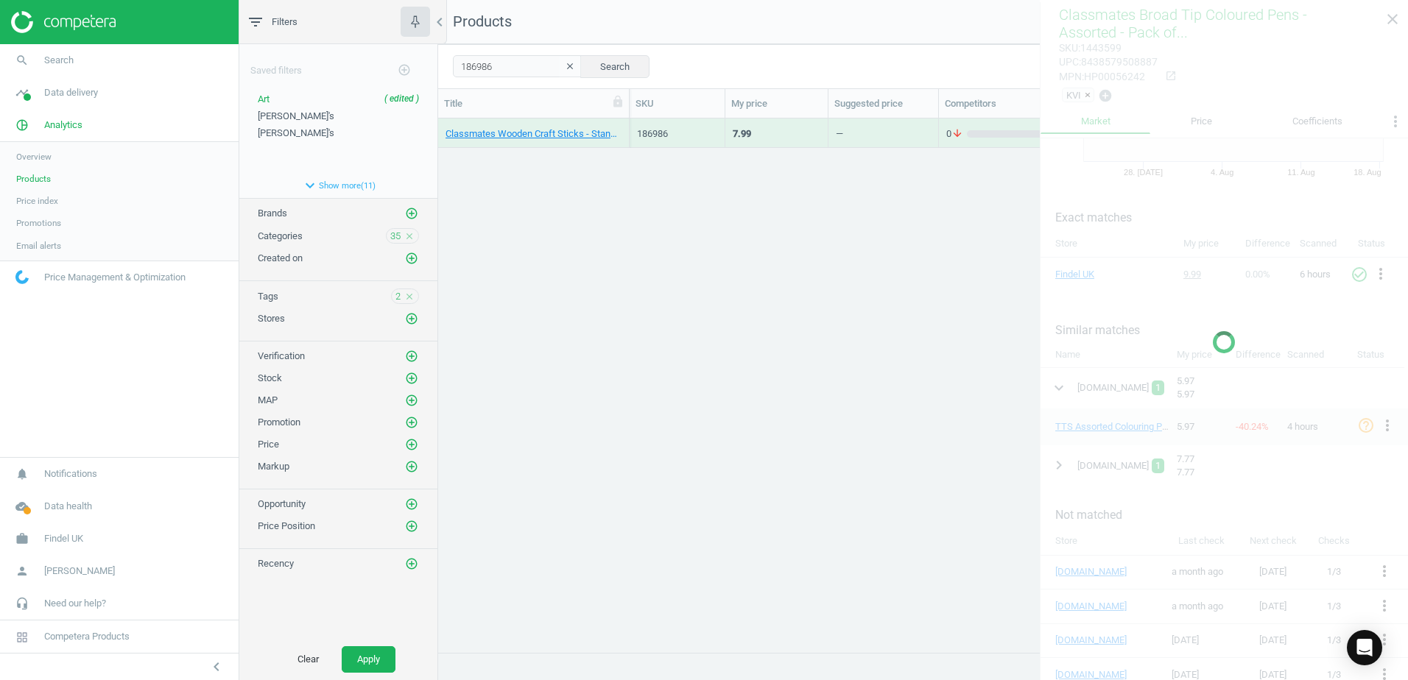
click at [624, 123] on div "Classmates Wooden Craft Sticks - Standard - Plain - Pack of 1000 1000 Pack" at bounding box center [533, 133] width 191 height 29
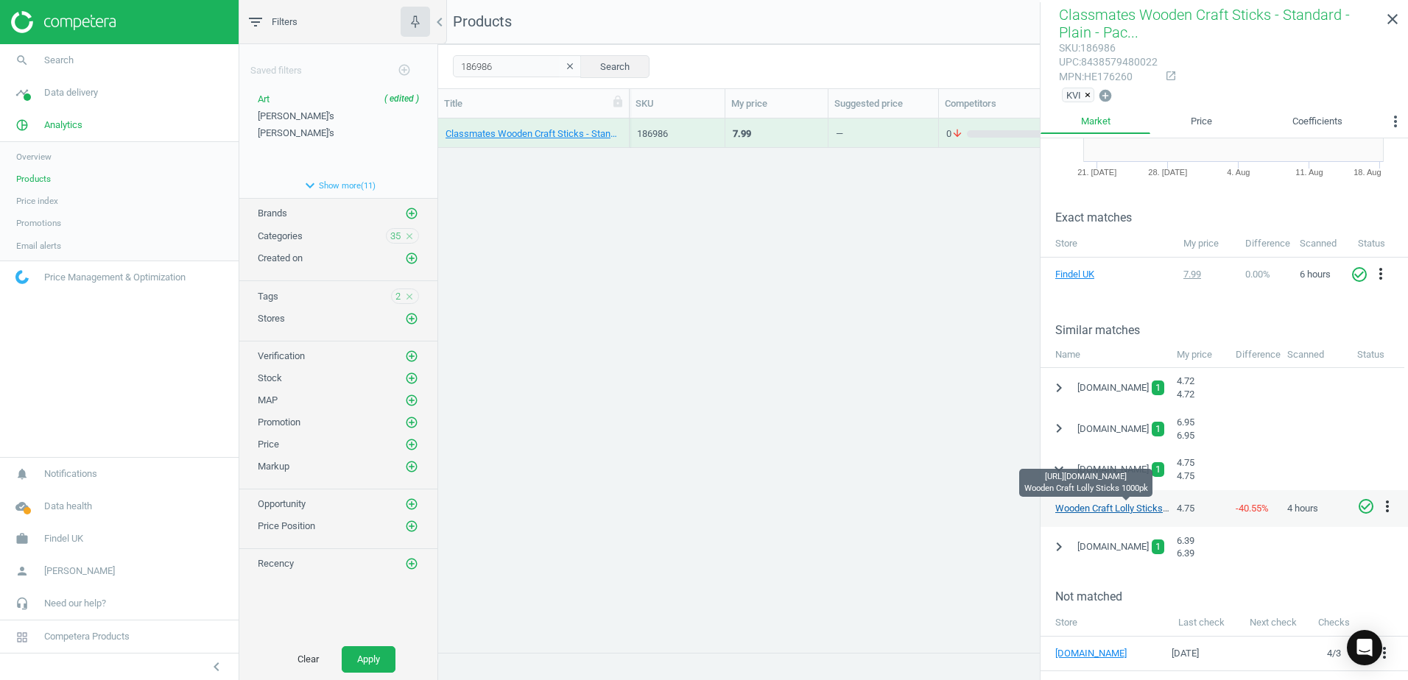
click at [1101, 507] on link "Wooden Craft Lolly Sticks 1000pk" at bounding box center [1125, 508] width 141 height 11
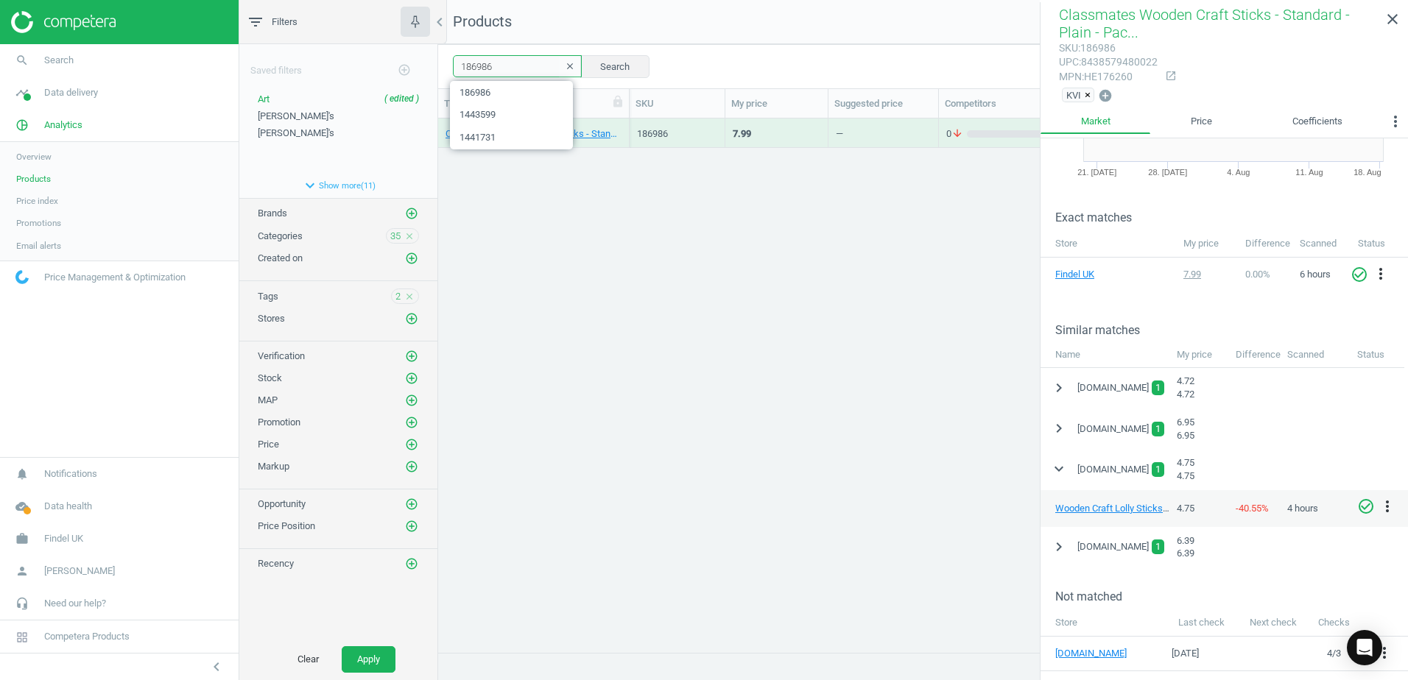
click at [443, 66] on div "186986 clear Search Select all on page (1) Save report horizontal_split Expande…" at bounding box center [923, 66] width 970 height 44
paste input "02315"
type input "102315"
click at [617, 66] on button "Search" at bounding box center [614, 66] width 69 height 22
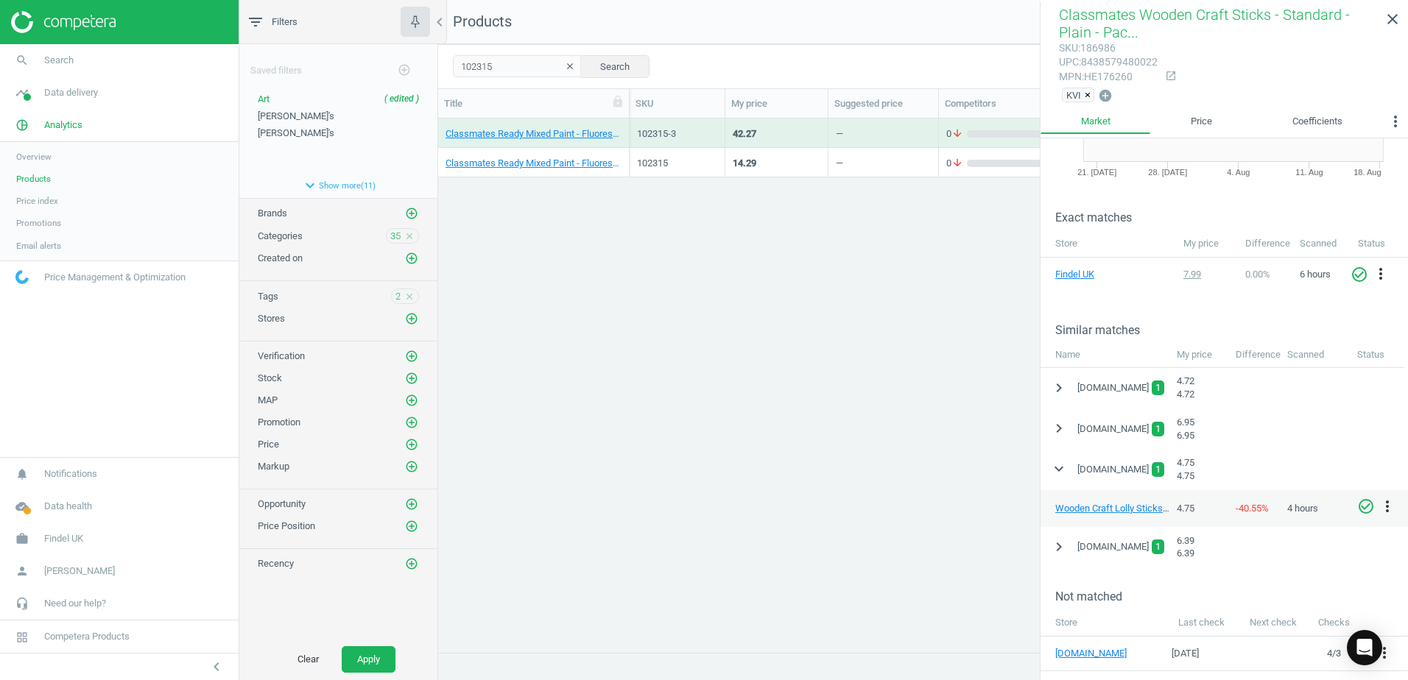
click at [621, 155] on div "Classmates Ready Mixed Paint - Fluorescent - 600ml - Pack of 6 6 Pack" at bounding box center [533, 162] width 191 height 29
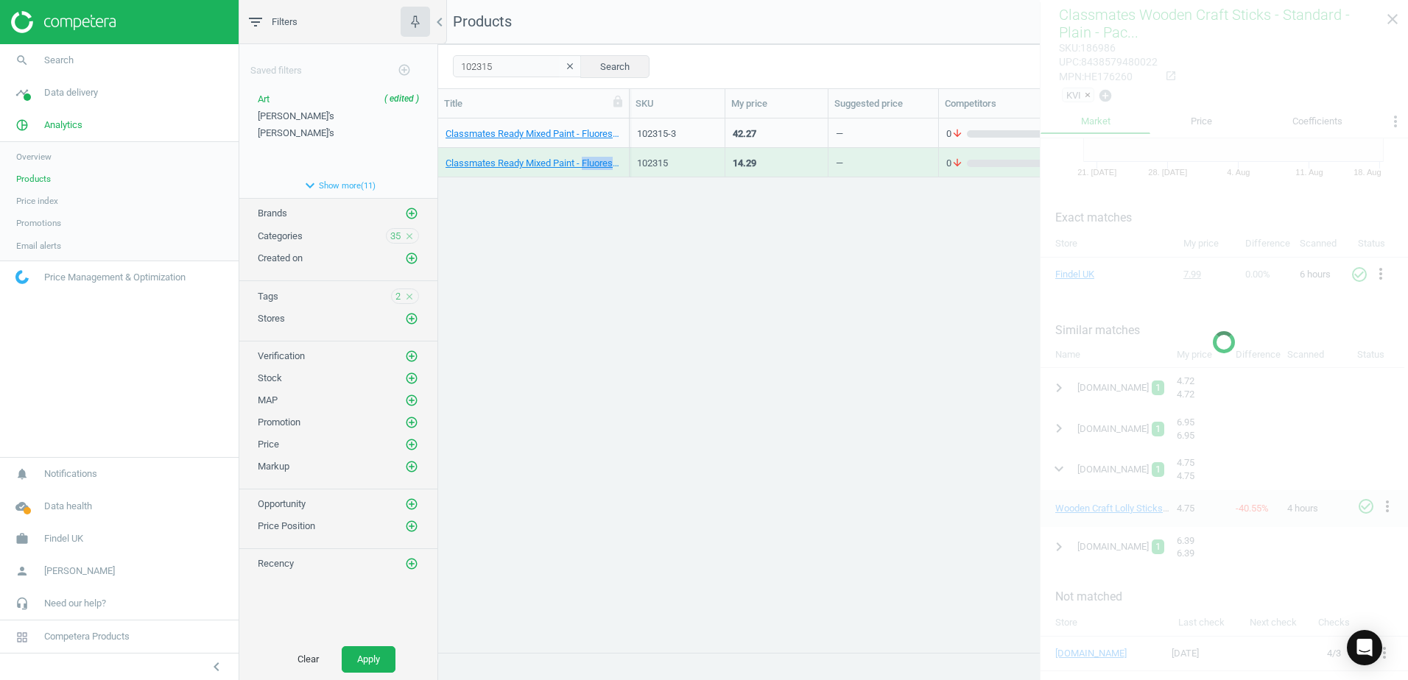
click at [621, 155] on div "Classmates Ready Mixed Paint - Fluorescent - 600ml - Pack of 6 6 Pack" at bounding box center [533, 162] width 191 height 29
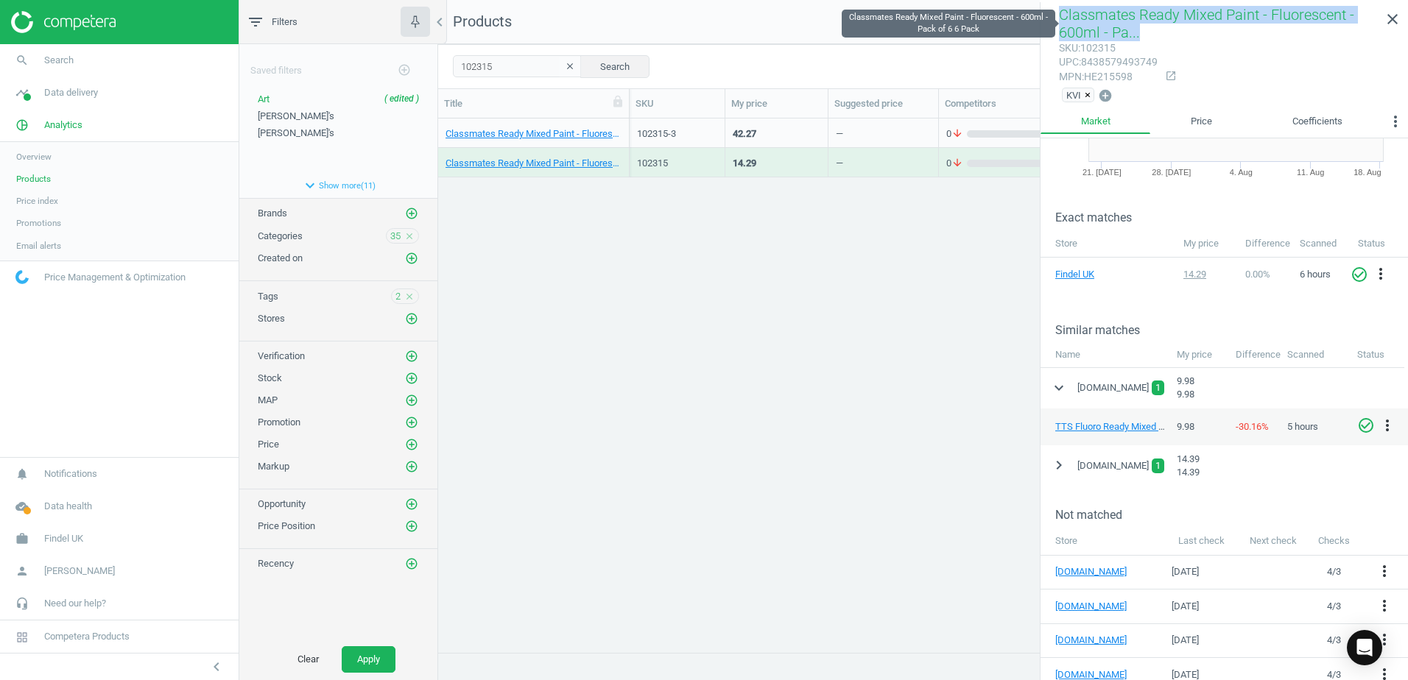
drag, startPoint x: 1051, startPoint y: 15, endPoint x: 1135, endPoint y: 32, distance: 84.9
click at [1135, 32] on div "Classmates Ready Mixed Paint - Fluorescent - 600ml - Pa... sku : 102315 upc : 8…" at bounding box center [1223, 55] width 367 height 107
drag, startPoint x: 1135, startPoint y: 32, endPoint x: 1109, endPoint y: 29, distance: 25.2
click at [1109, 29] on span "Classmates Ready Mixed Paint - Fluorescent - 600ml - Pa..." at bounding box center [1206, 23] width 295 height 35
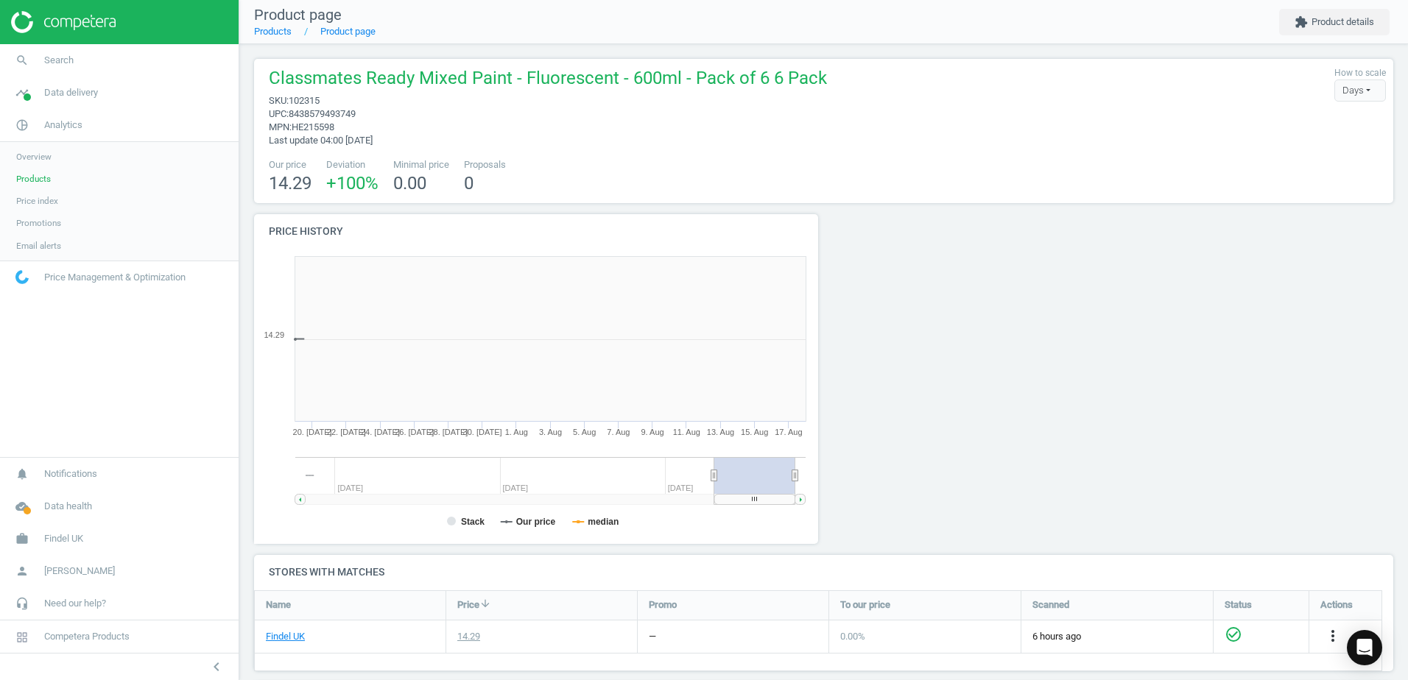
scroll to position [317, 581]
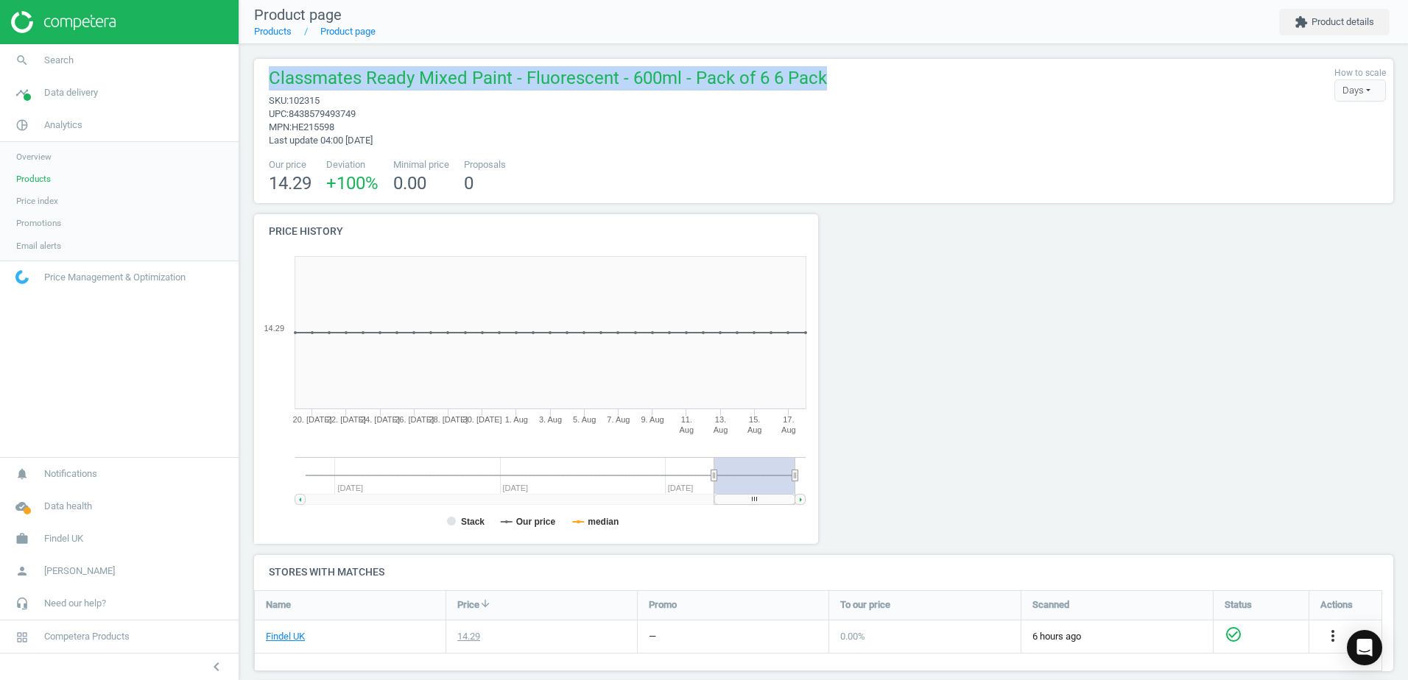
drag, startPoint x: 815, startPoint y: 78, endPoint x: 271, endPoint y: 66, distance: 544.2
click at [271, 66] on div "Classmates Ready Mixed Paint - Fluorescent - 600ml - Pack of 6 6 Pack sku : 102…" at bounding box center [823, 131] width 1139 height 144
copy span "Classmates Ready Mixed Paint - Fluorescent - 600ml - Pack of 6 6 Pack"
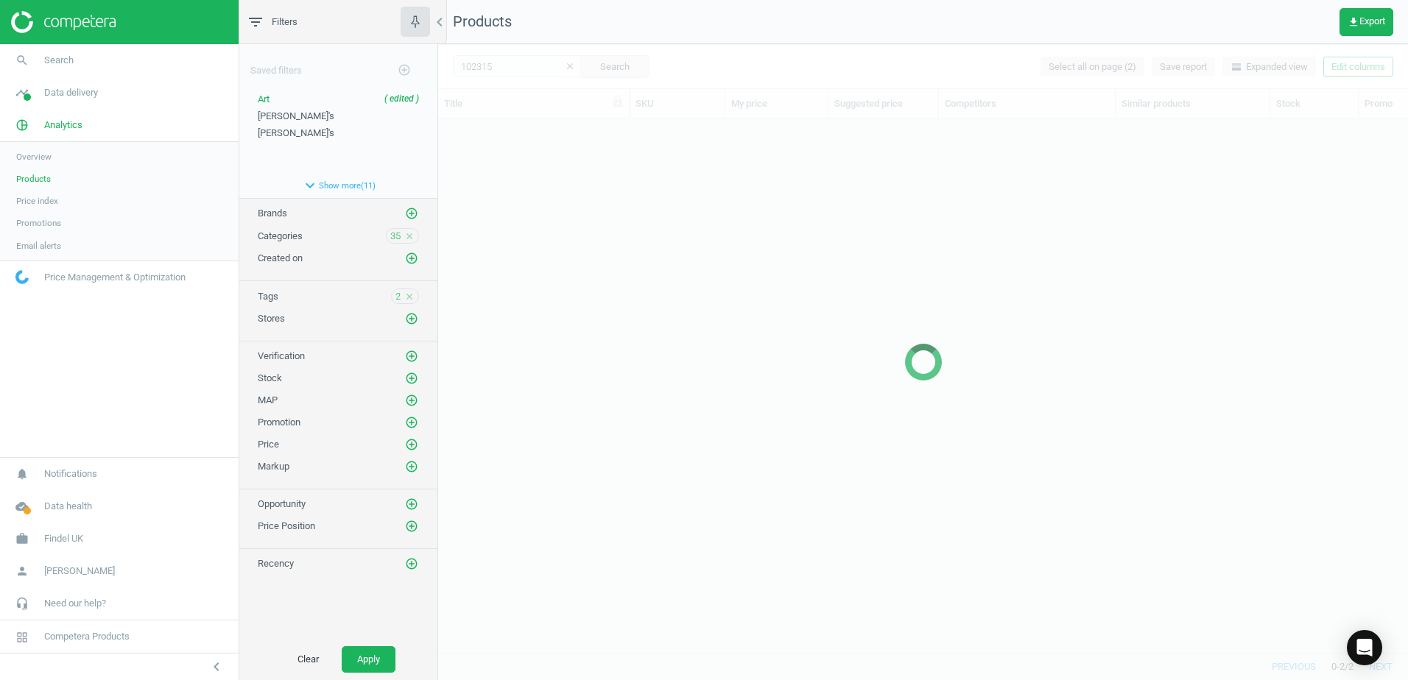
scroll to position [512, 959]
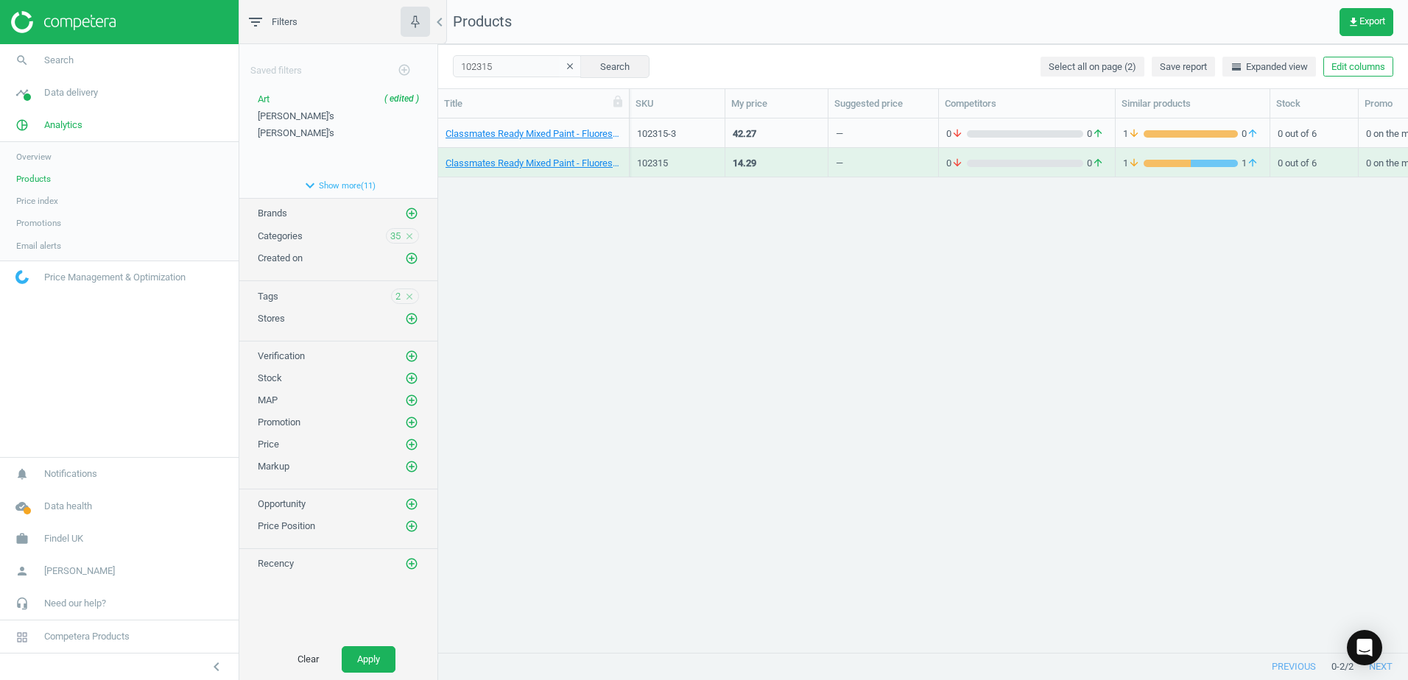
click at [621, 152] on div "Classmates Ready Mixed Paint - Fluorescent - 600ml - Pack of 6 6 Pack" at bounding box center [533, 162] width 176 height 26
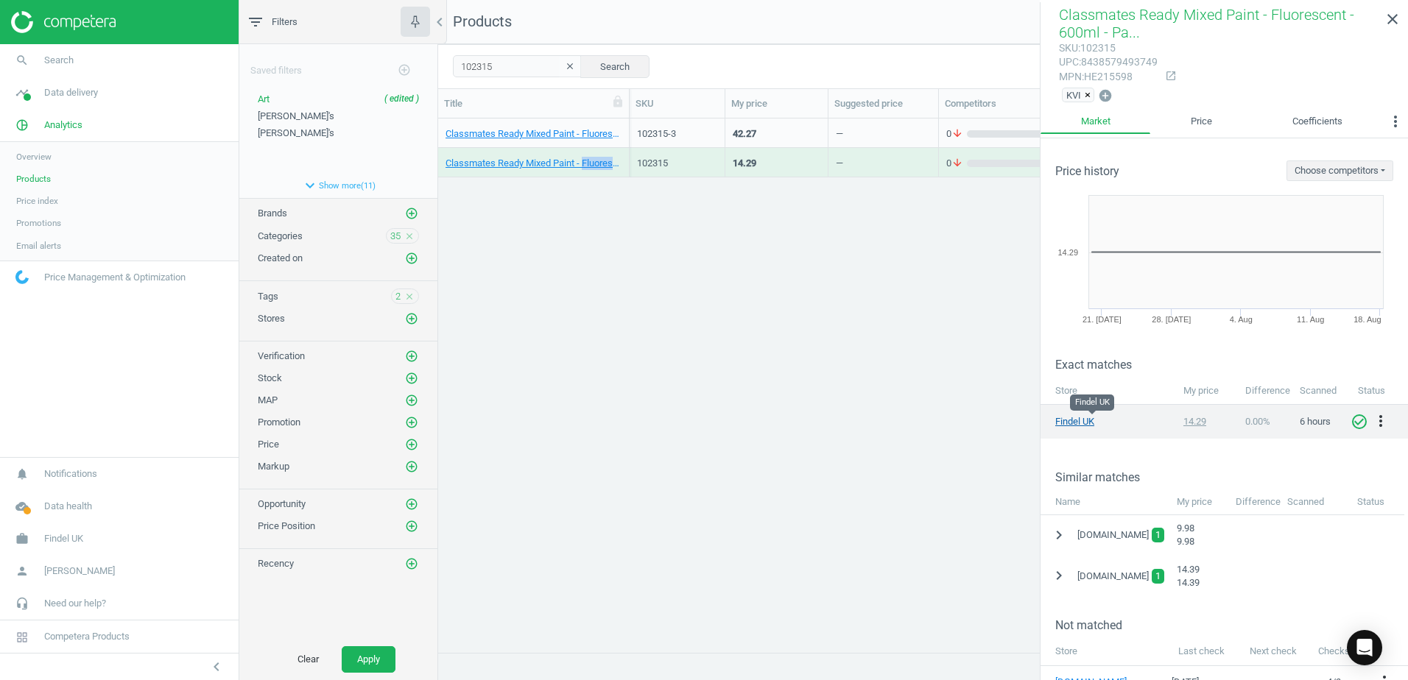
click at [1083, 418] on link "Findel UK" at bounding box center [1092, 421] width 74 height 13
click at [1083, 419] on link "Findel UK" at bounding box center [1092, 421] width 74 height 13
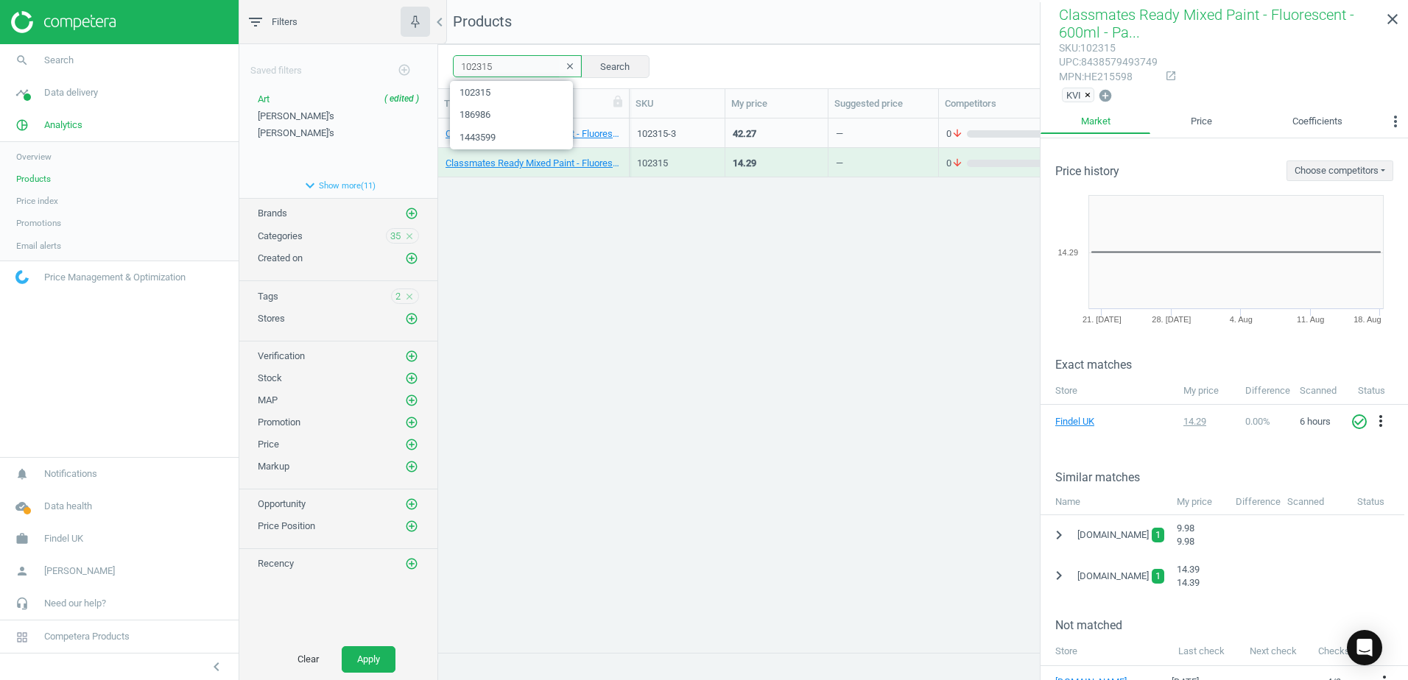
drag, startPoint x: 509, startPoint y: 69, endPoint x: 457, endPoint y: 68, distance: 52.3
click at [457, 68] on input "102315" at bounding box center [517, 66] width 129 height 22
paste input "425504"
type input "1425504"
click at [616, 64] on button "Search" at bounding box center [614, 66] width 69 height 22
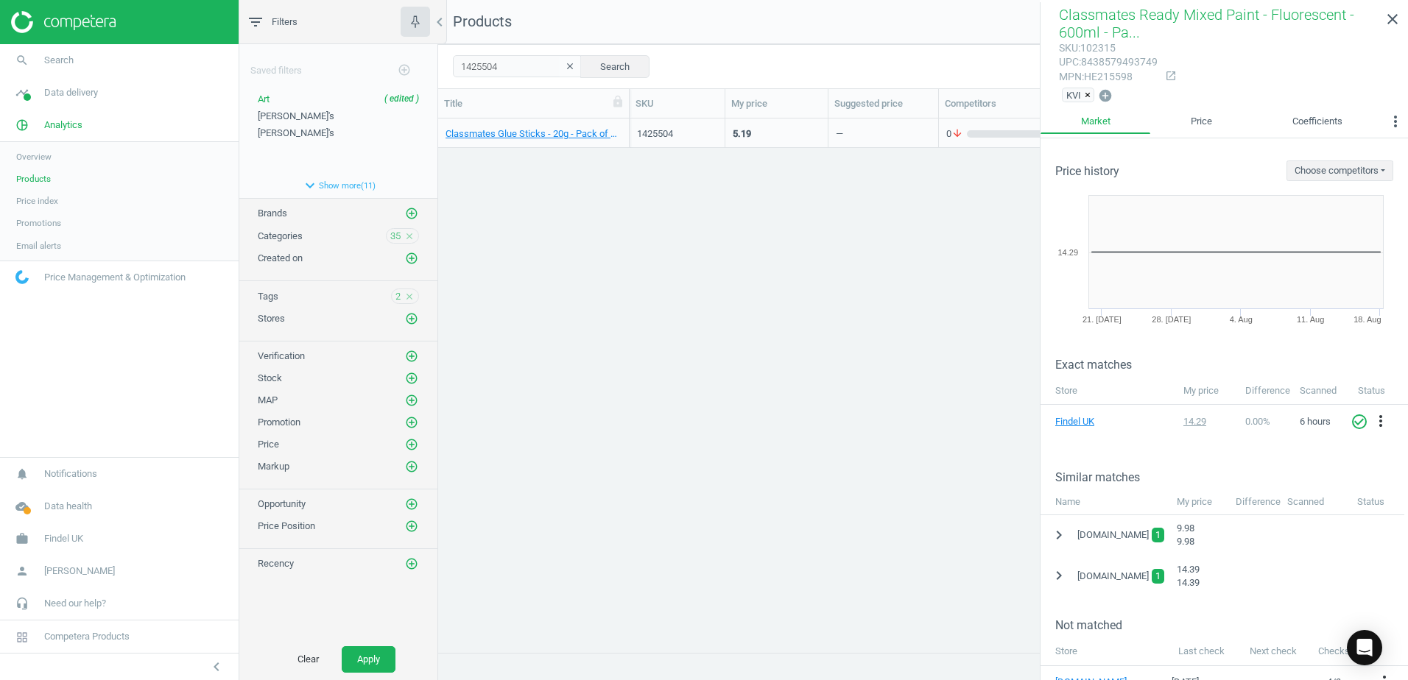
click at [620, 126] on div "Classmates Glue Sticks - 20g - Pack of 12 12 Pack" at bounding box center [533, 133] width 176 height 26
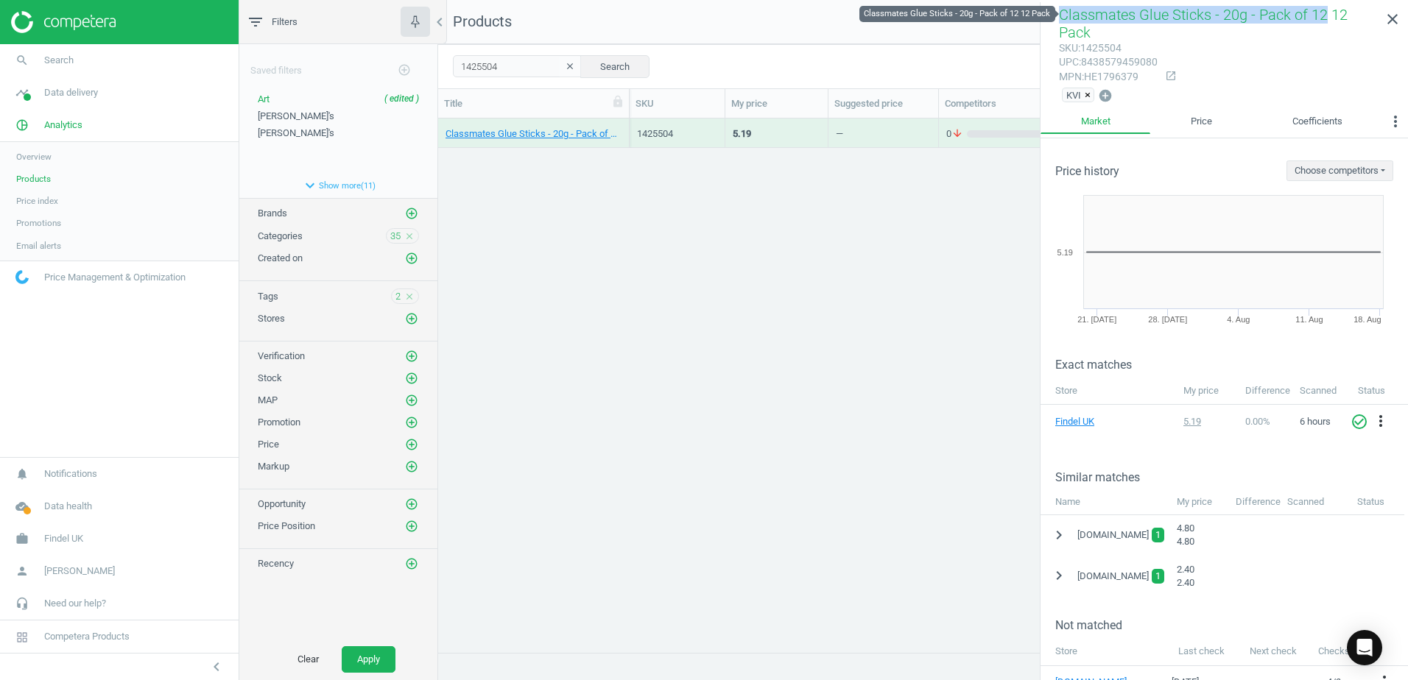
drag, startPoint x: 1054, startPoint y: 15, endPoint x: 1305, endPoint y: 16, distance: 251.1
click at [1305, 16] on div "Classmates Glue Sticks - 20g - Pack of 12 12 Pack sku : 1425504 upc : 843857945…" at bounding box center [1223, 55] width 367 height 107
copy span "Classmates Glue Sticks - 20g - Pack of 12"
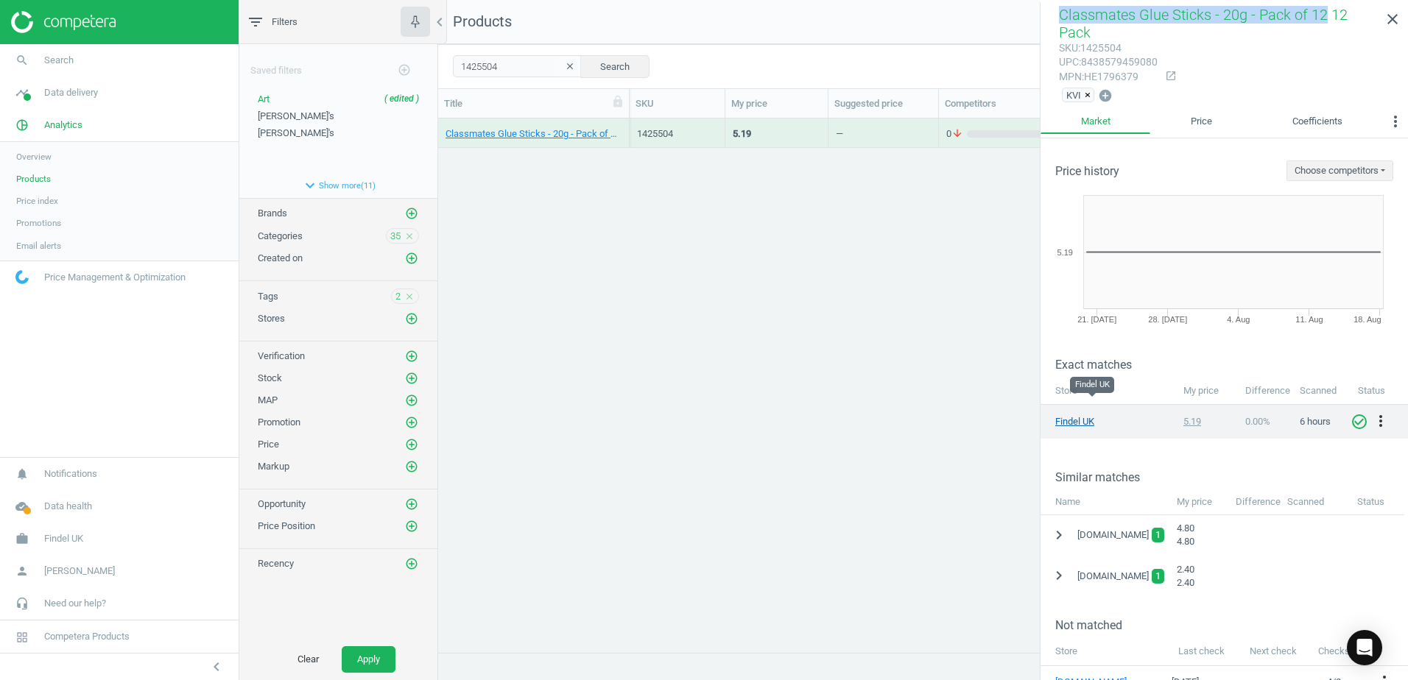
click at [1073, 415] on link "Findel UK" at bounding box center [1092, 421] width 74 height 13
click at [1165, 70] on icon "open_in_new" at bounding box center [1171, 76] width 12 height 12
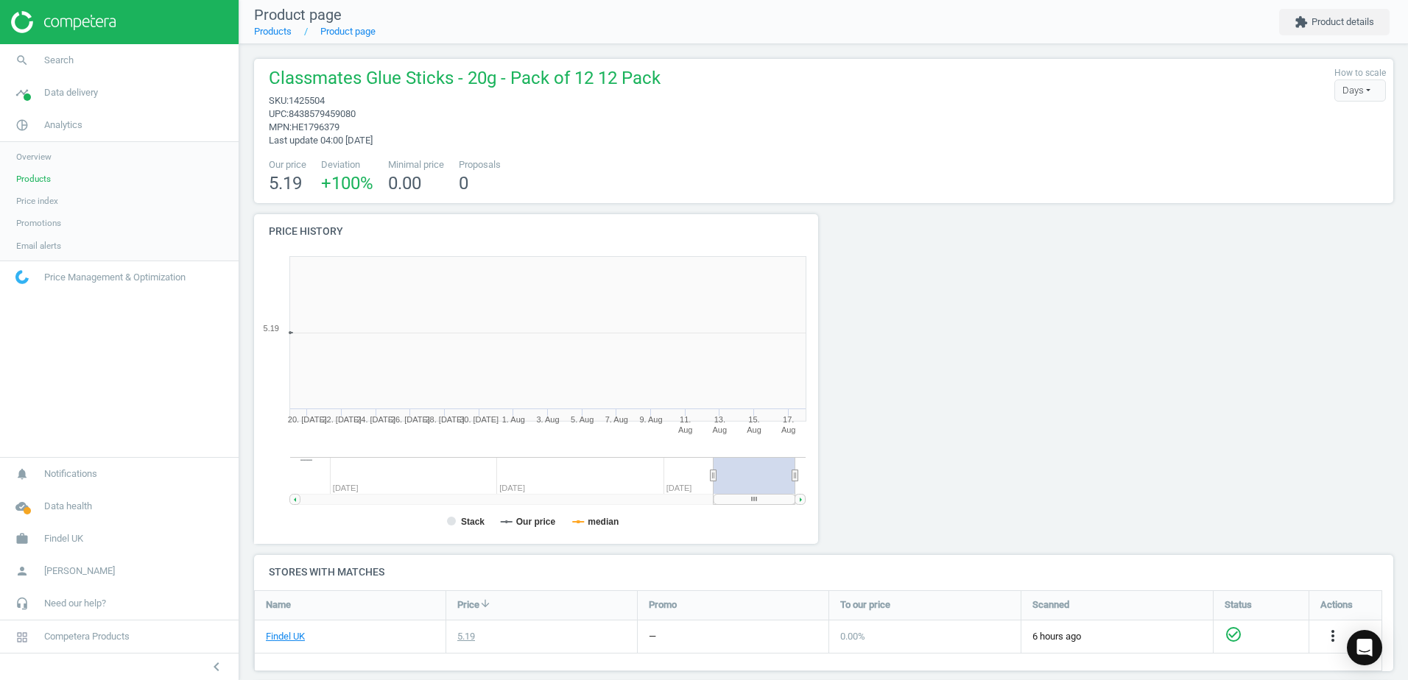
scroll to position [317, 581]
click at [339, 126] on span "HE1796379" at bounding box center [316, 126] width 48 height 11
click at [317, 127] on span "HE1796379" at bounding box center [316, 126] width 48 height 11
copy span "HE1796379"
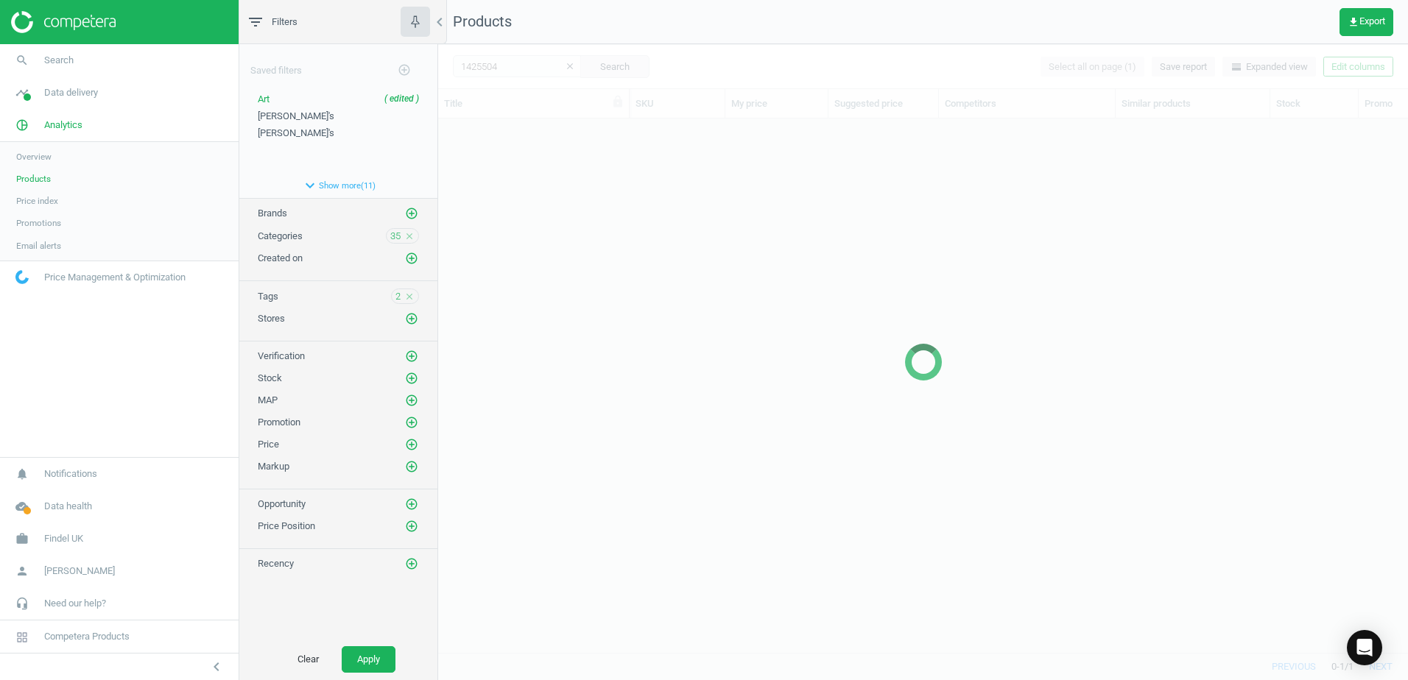
scroll to position [512, 959]
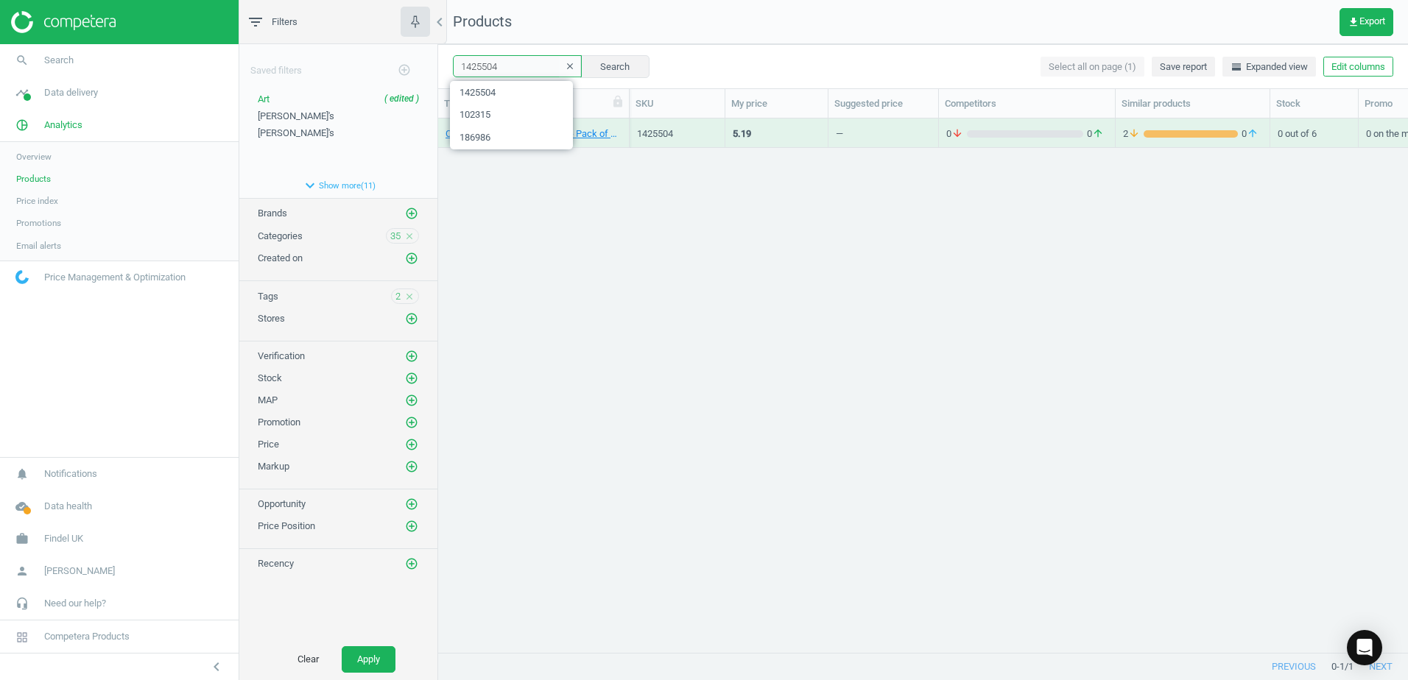
drag, startPoint x: 508, startPoint y: 69, endPoint x: 437, endPoint y: 66, distance: 70.7
click at [437, 66] on div "filter_list Filters chevron_left Saved filters add_circle_outline Art ( edited …" at bounding box center [823, 340] width 1168 height 680
paste input "5"
click at [610, 57] on button "Search" at bounding box center [614, 66] width 69 height 22
click at [624, 128] on div "Classmates Glue Sticks - 40g - Pack of 12 12 Pack" at bounding box center [533, 133] width 191 height 29
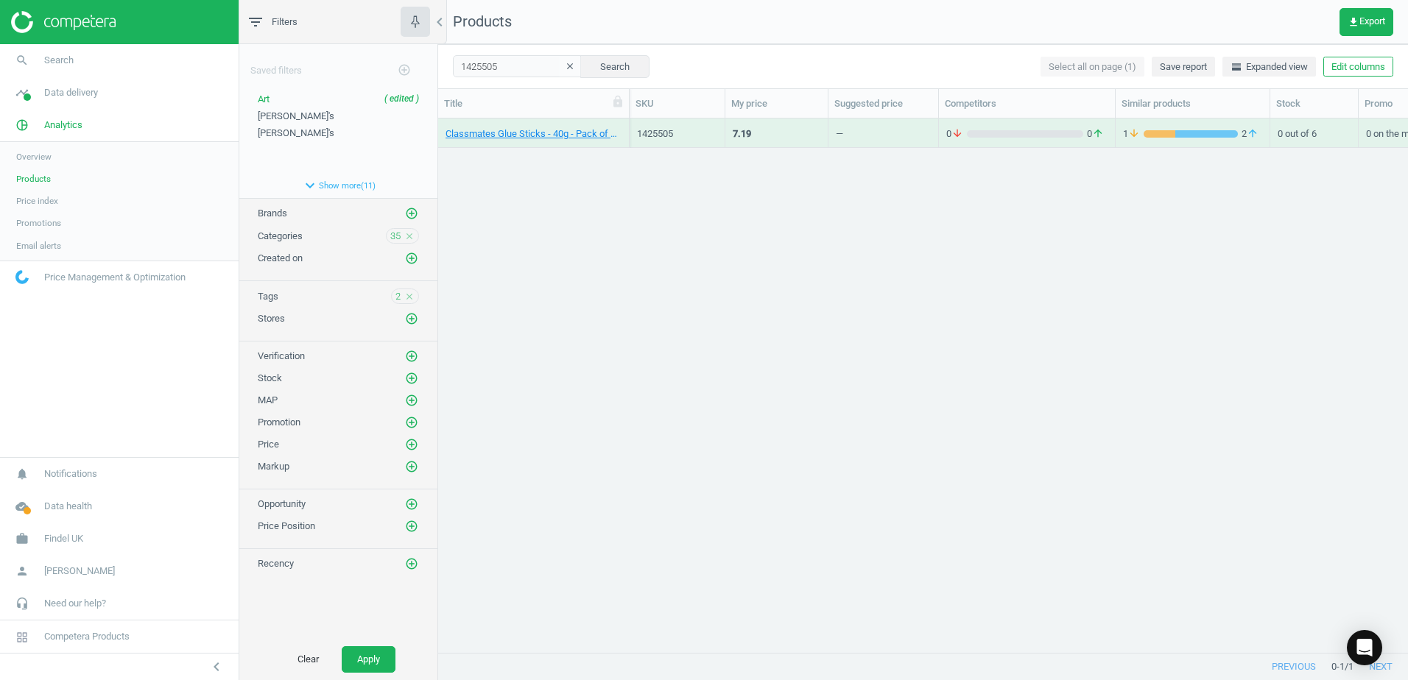
click at [624, 128] on div "Classmates Glue Sticks - 40g - Pack of 12 12 Pack" at bounding box center [533, 133] width 191 height 29
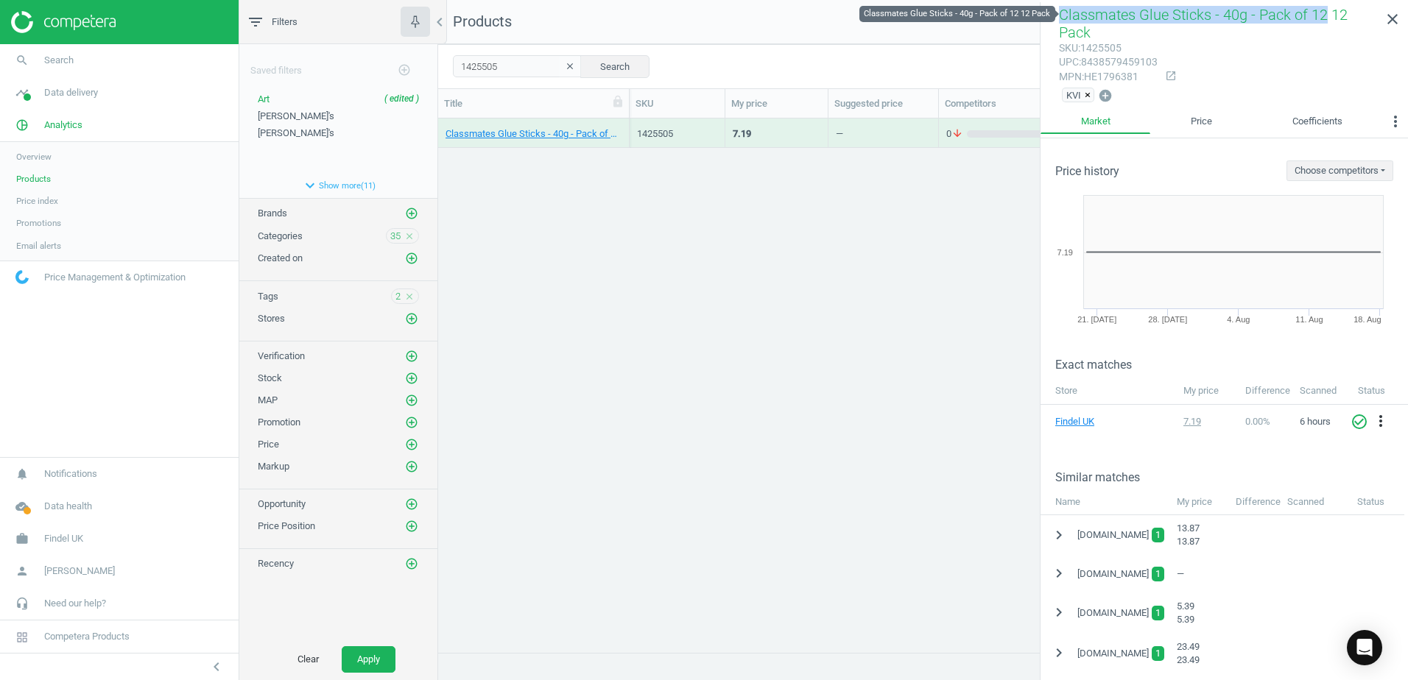
drag, startPoint x: 1058, startPoint y: 18, endPoint x: 1307, endPoint y: 16, distance: 248.9
click at [1307, 16] on div "Classmates Glue Sticks - 40g - Pack of 12 12 Pack sku : 1425505 upc : 843857945…" at bounding box center [1223, 55] width 367 height 107
copy span "Classmates Glue Sticks - 40g - Pack of 12"
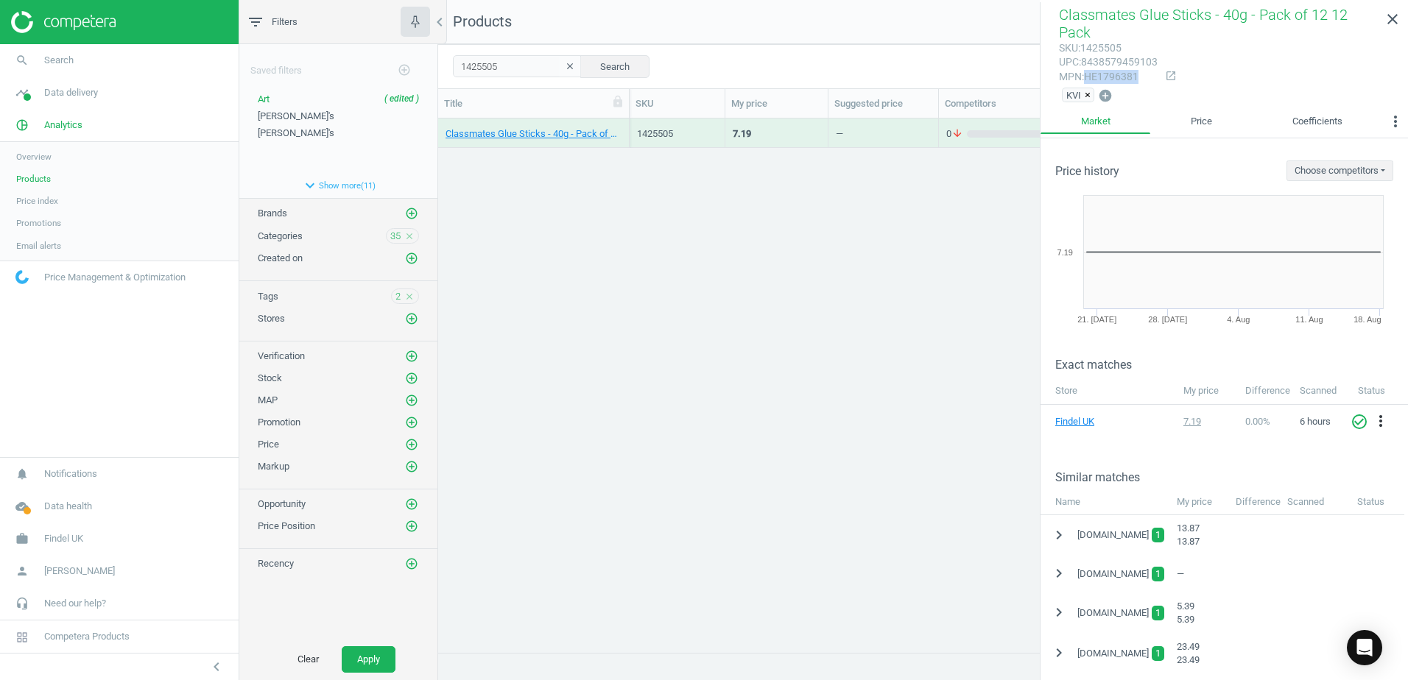
drag, startPoint x: 1138, startPoint y: 61, endPoint x: 1088, endPoint y: 59, distance: 50.1
click at [1088, 70] on div "mpn : HE1796381" at bounding box center [1108, 77] width 99 height 14
copy div "HE1796381"
drag, startPoint x: 474, startPoint y: 65, endPoint x: 429, endPoint y: 62, distance: 45.0
click at [429, 62] on div "filter_list Filters chevron_left Saved filters add_circle_outline Art ( edited …" at bounding box center [823, 340] width 1168 height 680
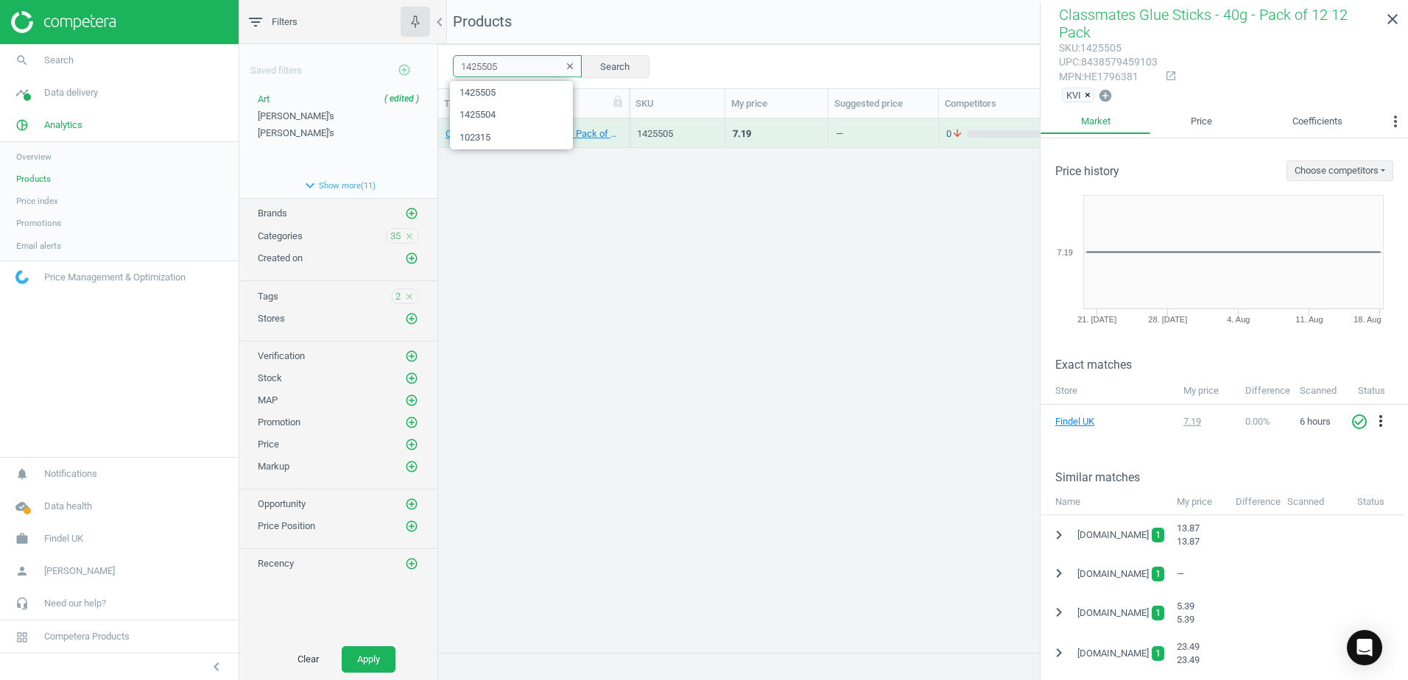
paste input "41731"
click at [610, 66] on button "Search" at bounding box center [614, 66] width 69 height 22
click at [624, 127] on div "Classmates Vivid Paper Stack (80gsm) - A4 - 500 Sheets 500 Pack" at bounding box center [533, 133] width 191 height 29
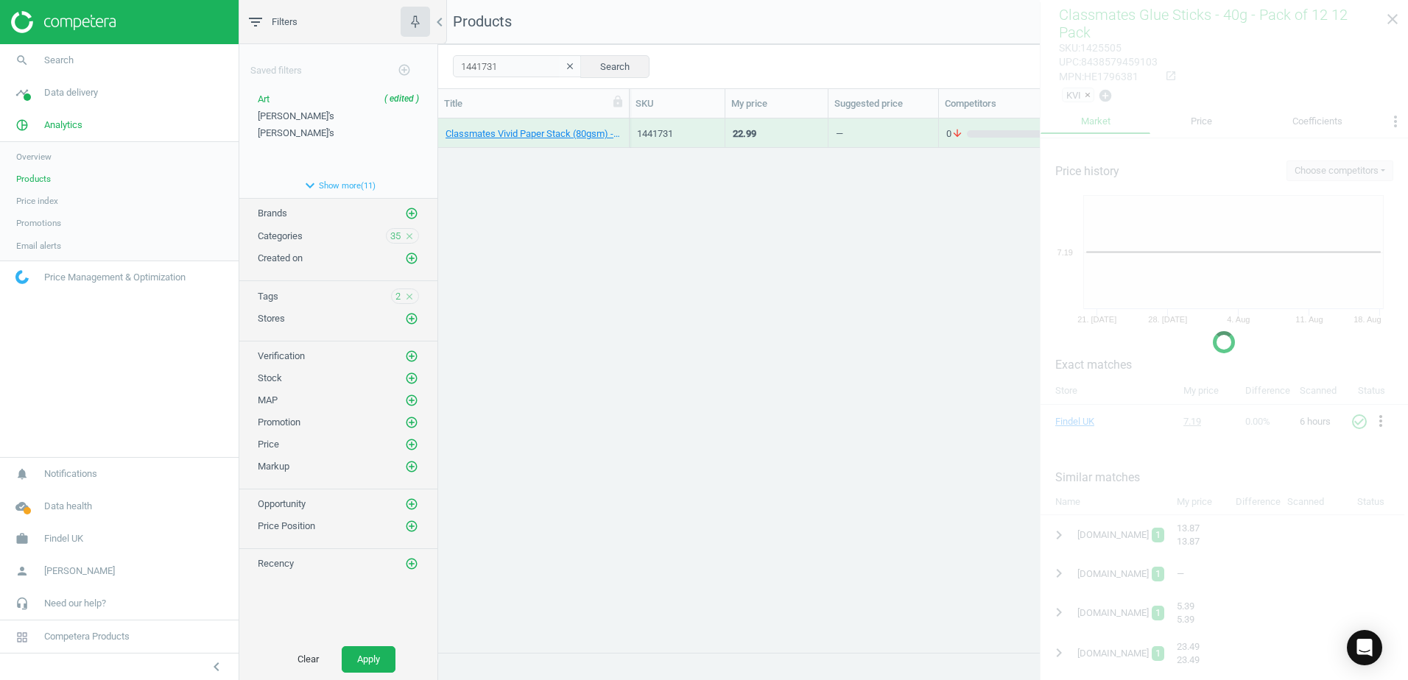
click at [624, 127] on div "Classmates Vivid Paper Stack (80gsm) - A4 - 500 Sheets 500 Pack" at bounding box center [533, 133] width 191 height 29
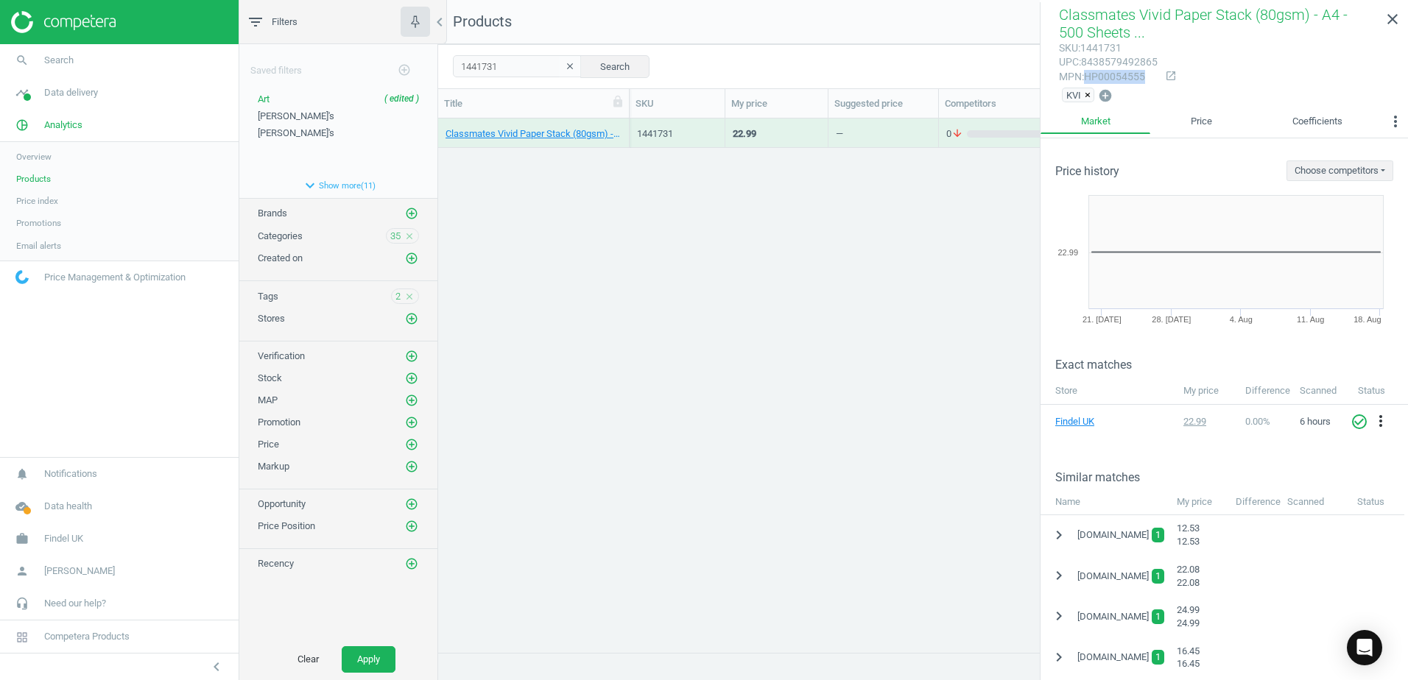
drag, startPoint x: 1143, startPoint y: 78, endPoint x: 1088, endPoint y: 77, distance: 54.5
click at [1088, 77] on div "mpn : HP00054555" at bounding box center [1108, 77] width 99 height 14
copy div "HP00054555"
drag, startPoint x: 509, startPoint y: 66, endPoint x: 434, endPoint y: 66, distance: 74.4
click at [434, 66] on div "filter_list Filters chevron_left Saved filters add_circle_outline Art ( edited …" at bounding box center [823, 340] width 1168 height 680
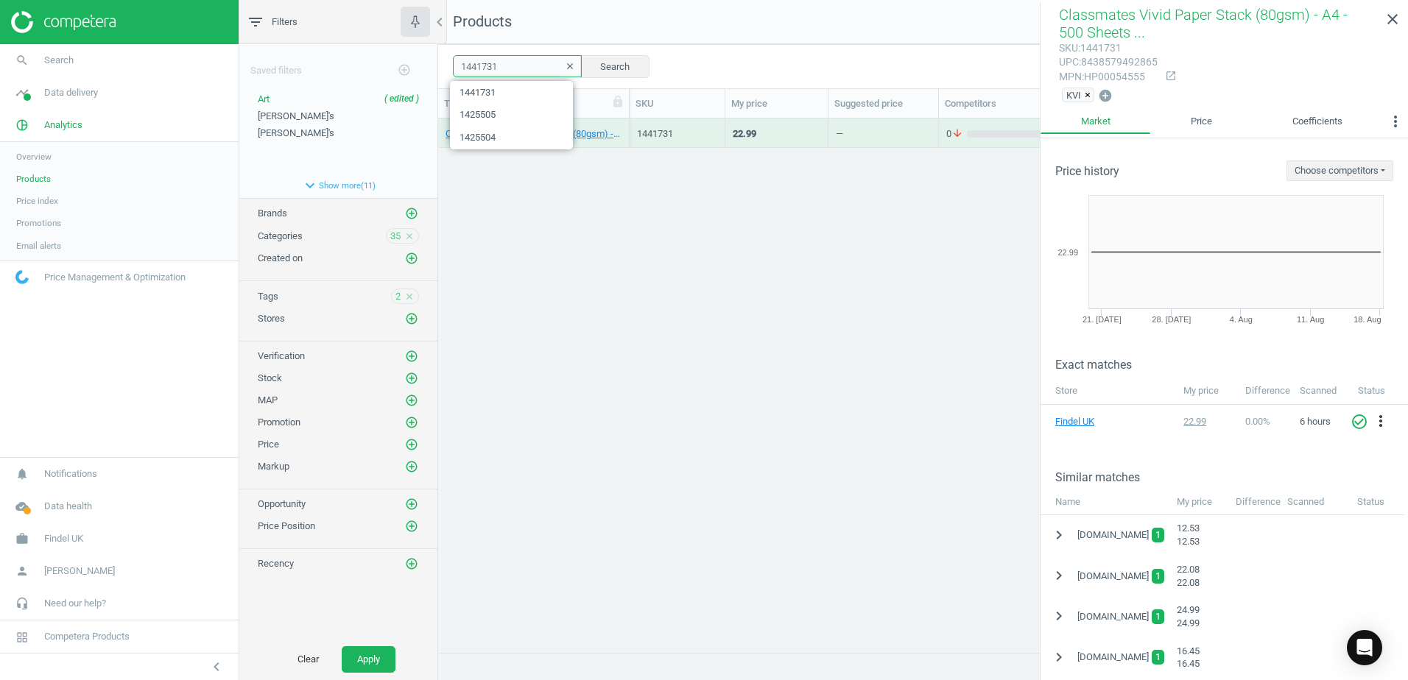
paste input "3599"
click at [589, 58] on button "Search" at bounding box center [614, 66] width 69 height 22
click at [624, 124] on div "Classmates Broad Tip Coloured Pens - Assorted - Pack of 40 40 Pack" at bounding box center [533, 133] width 191 height 29
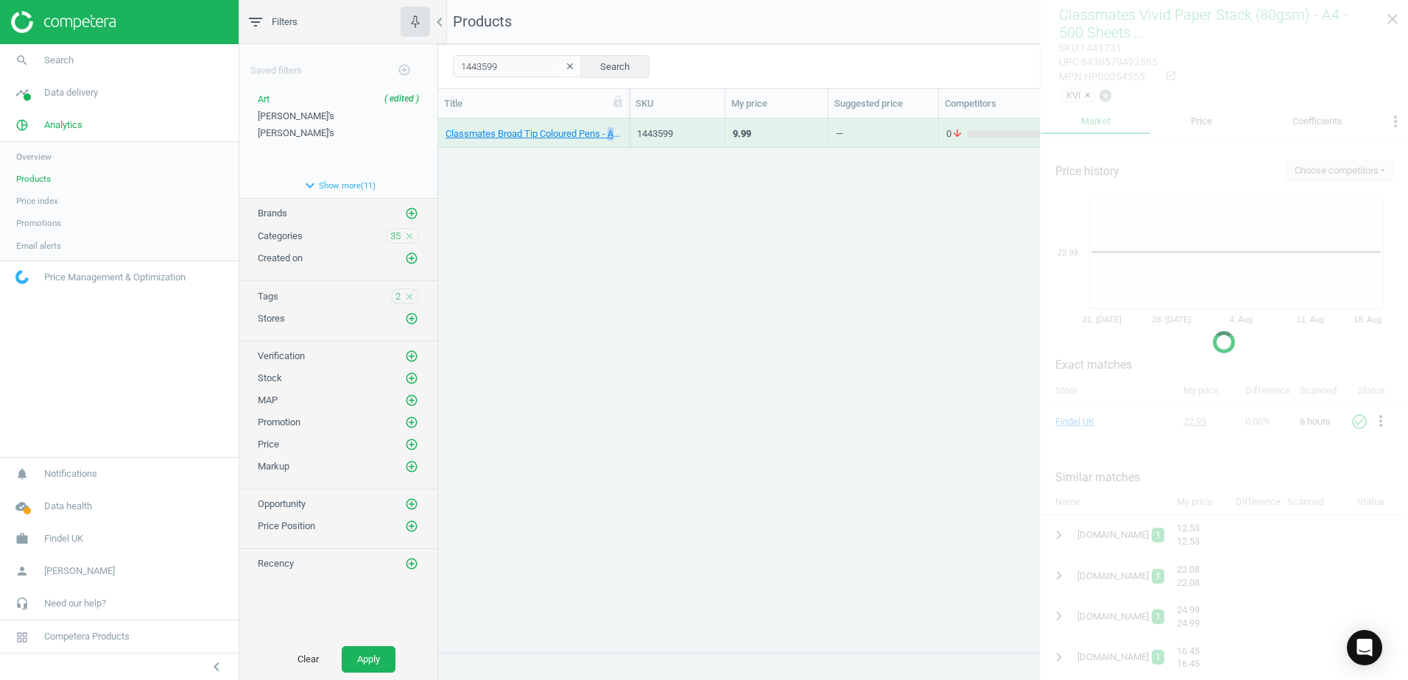
click at [624, 124] on div "Classmates Broad Tip Coloured Pens - Assorted - Pack of 40 40 Pack" at bounding box center [533, 133] width 191 height 29
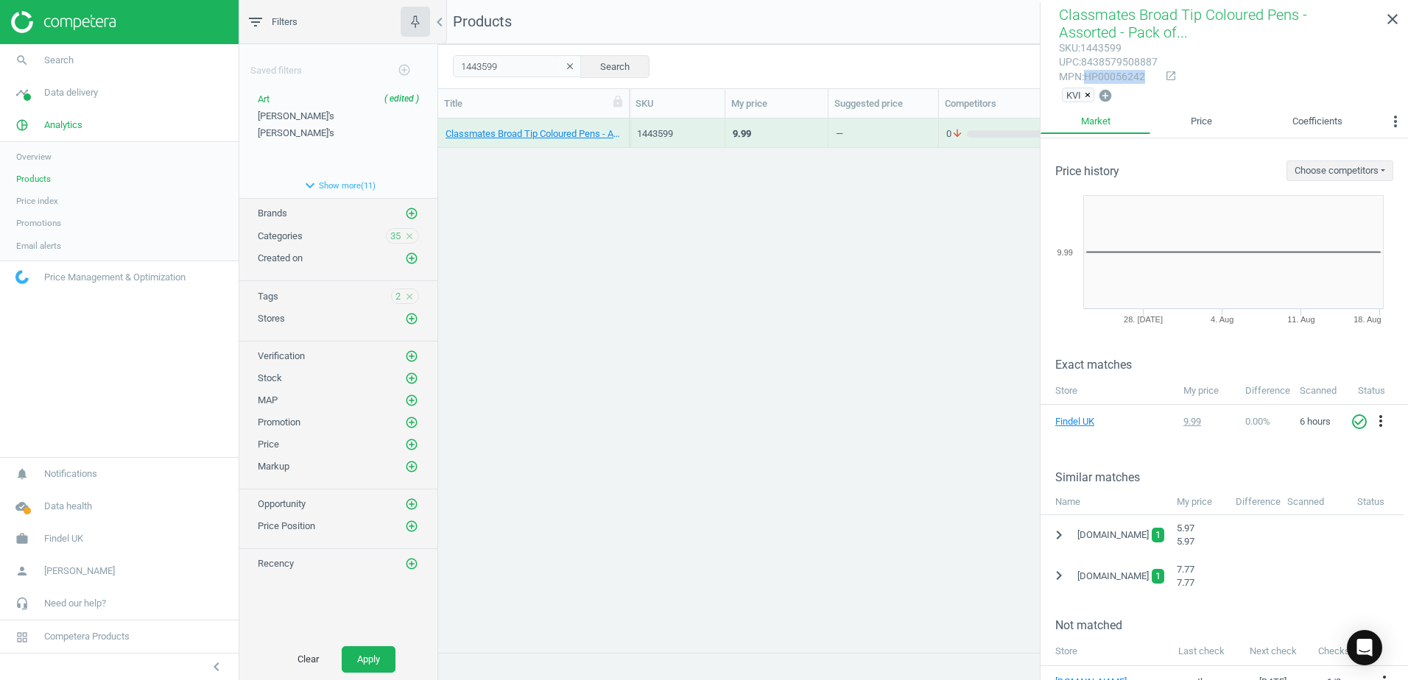
drag, startPoint x: 1146, startPoint y: 77, endPoint x: 1087, endPoint y: 77, distance: 58.2
click at [1087, 77] on div "mpn : HP00056242" at bounding box center [1108, 77] width 99 height 14
copy div "HP00056242"
drag, startPoint x: 501, startPoint y: 66, endPoint x: 440, endPoint y: 67, distance: 61.1
click at [440, 67] on div "1443599 clear Search Select all on page (1) Save report horizontal_split Expand…" at bounding box center [923, 66] width 970 height 44
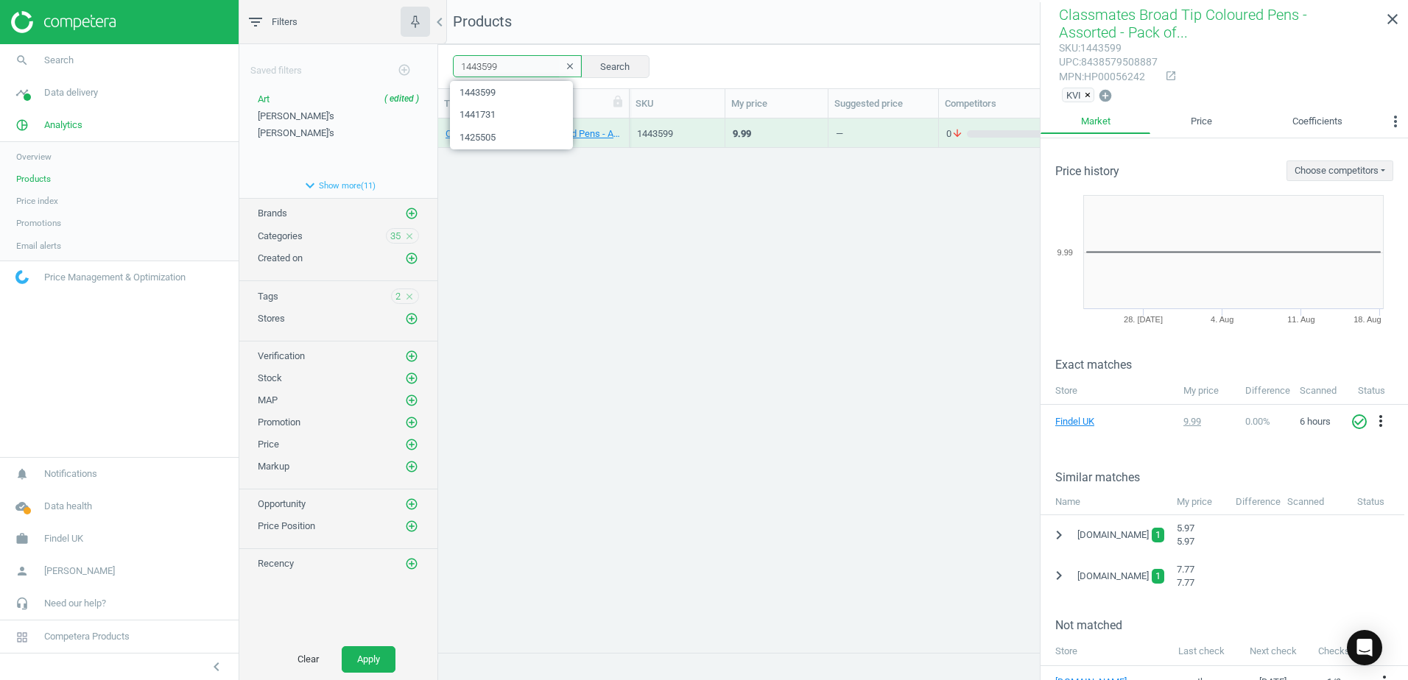
paste input "86986"
type input "186986"
click at [607, 67] on button "Search" at bounding box center [614, 66] width 69 height 22
click at [624, 123] on div "Classmates Wooden Craft Sticks - Standard - Plain - Pack of 1000 1000 Pack" at bounding box center [533, 133] width 191 height 29
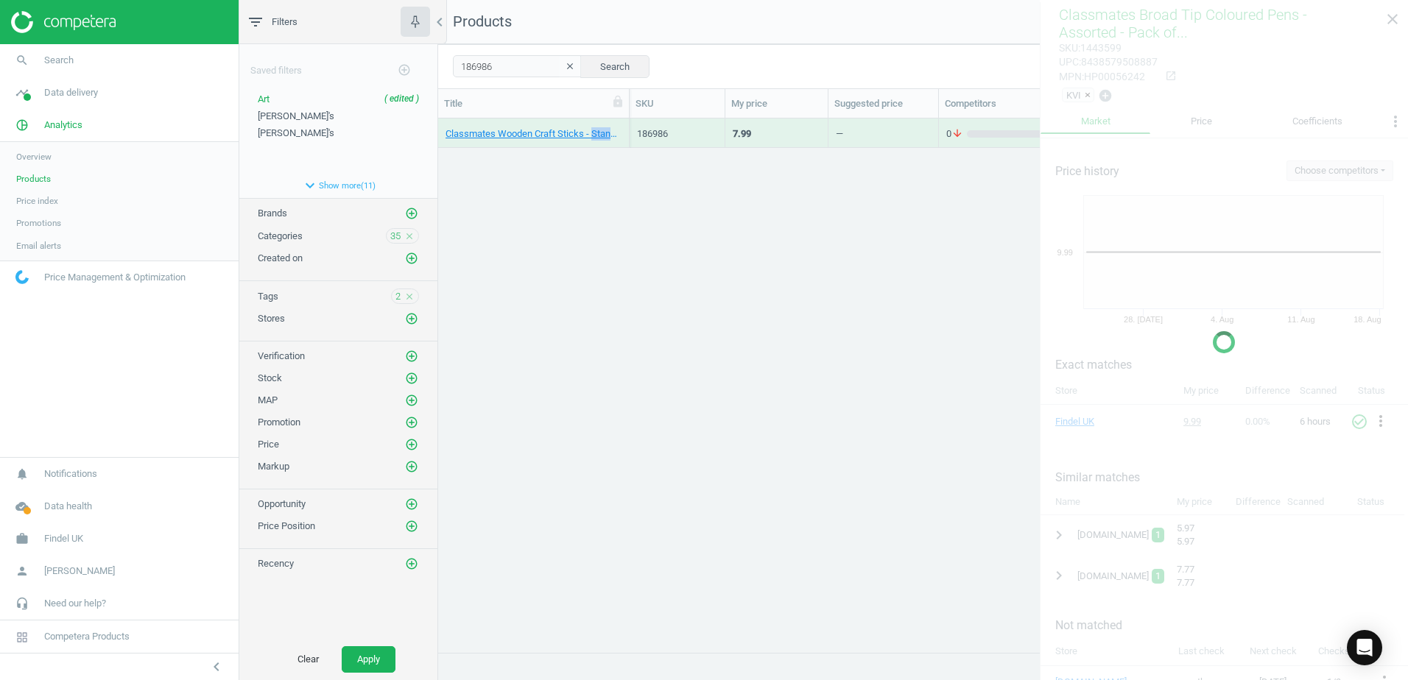
click at [624, 123] on div "Classmates Wooden Craft Sticks - Standard - Plain - Pack of 1000 1000 Pack" at bounding box center [533, 133] width 191 height 29
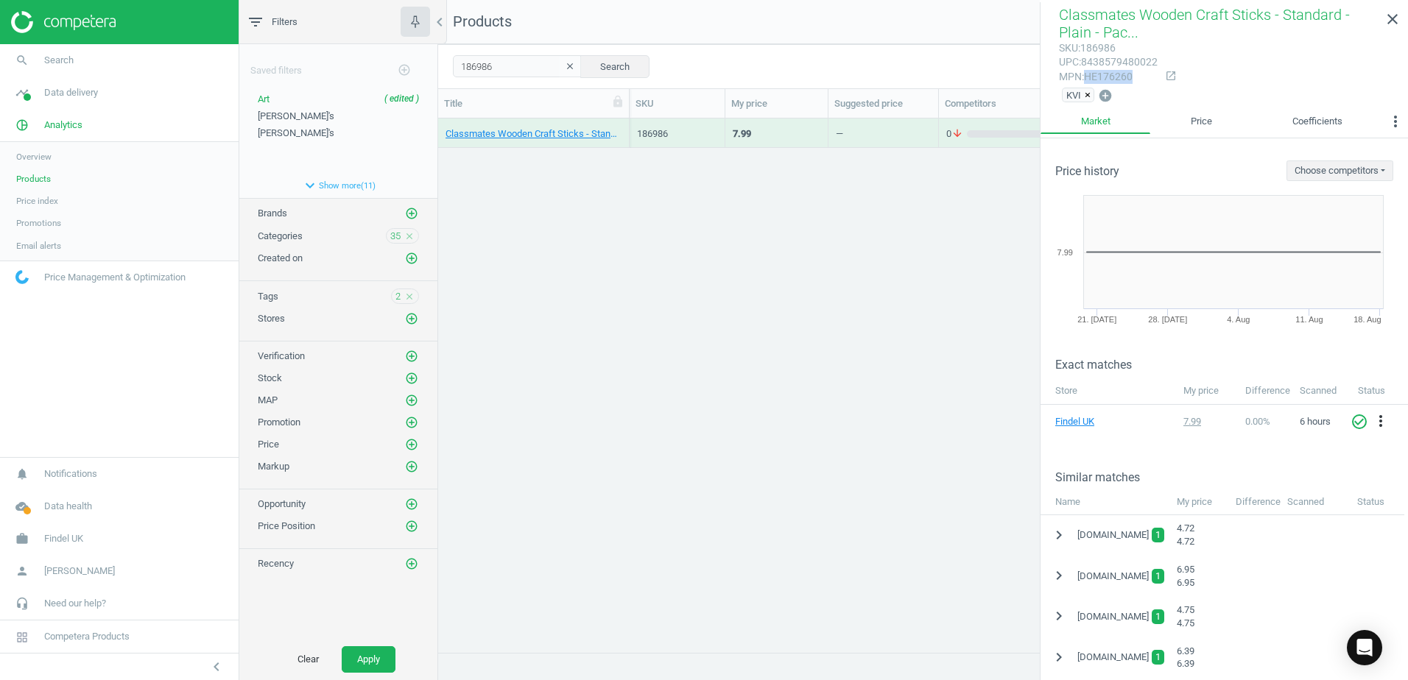
drag, startPoint x: 1135, startPoint y: 77, endPoint x: 1086, endPoint y: 78, distance: 48.6
click at [1086, 78] on div "mpn : HE176260" at bounding box center [1108, 77] width 99 height 14
copy div "HE176260"
